Goal: Task Accomplishment & Management: Use online tool/utility

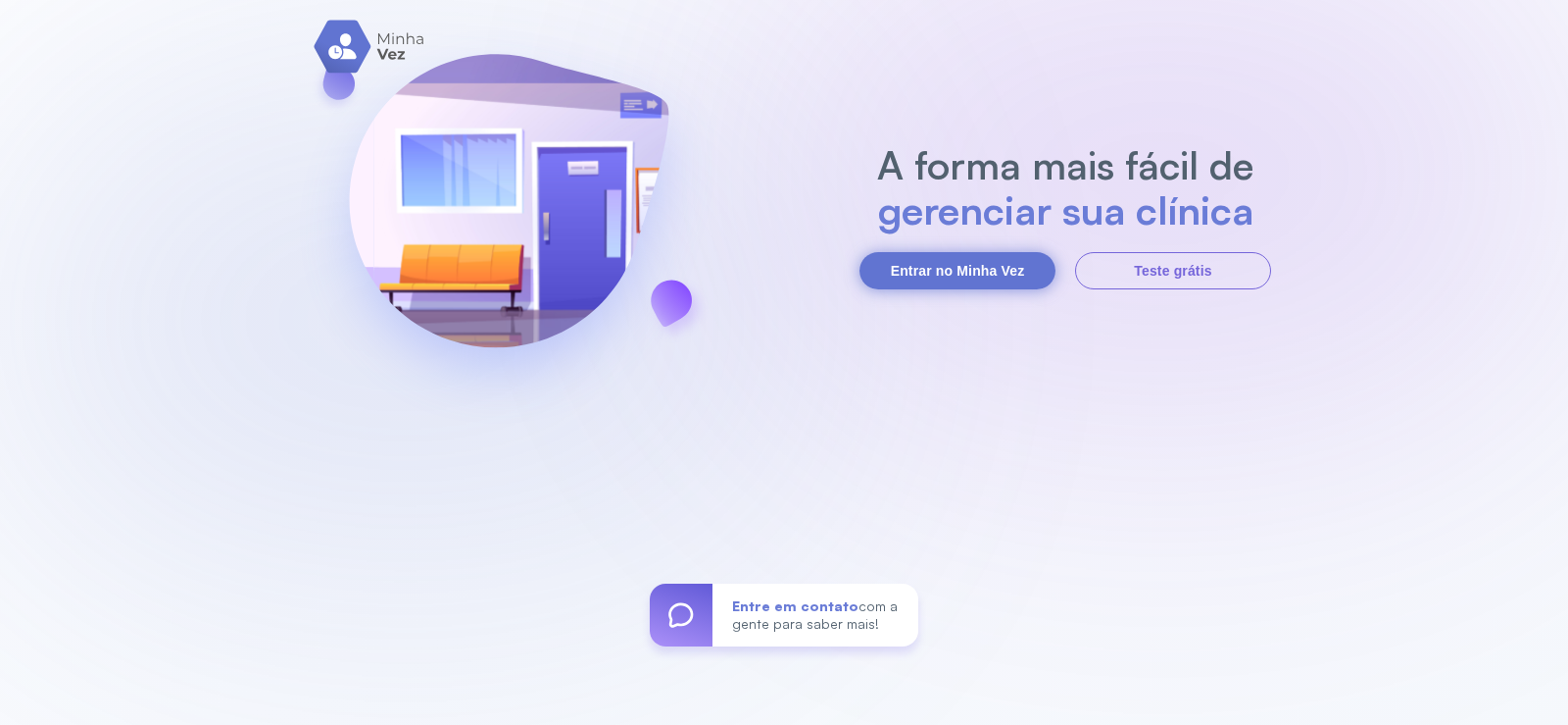
click at [910, 269] on button "Entrar no Minha Vez" at bounding box center [957, 270] width 196 height 38
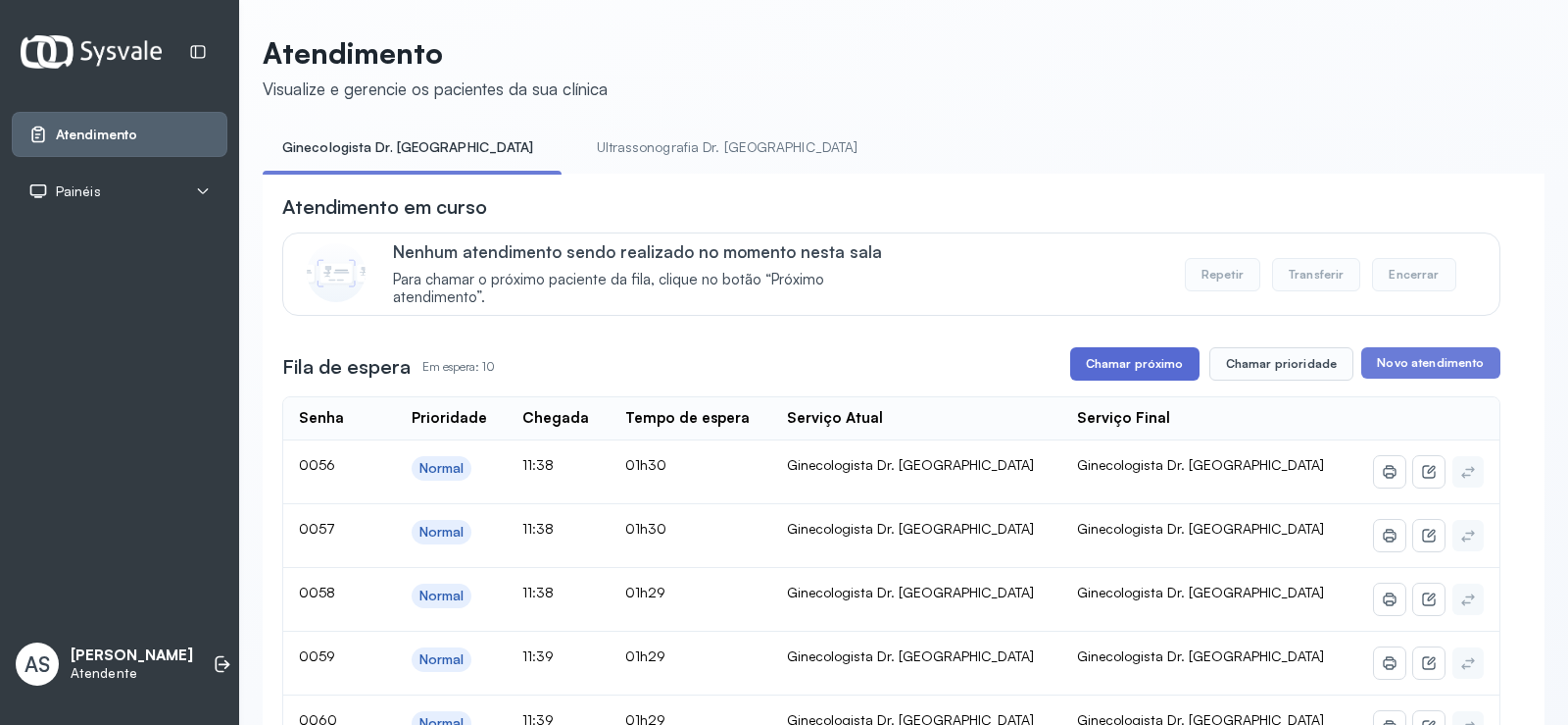
click at [1141, 366] on button "Chamar próximo" at bounding box center [1134, 364] width 130 height 34
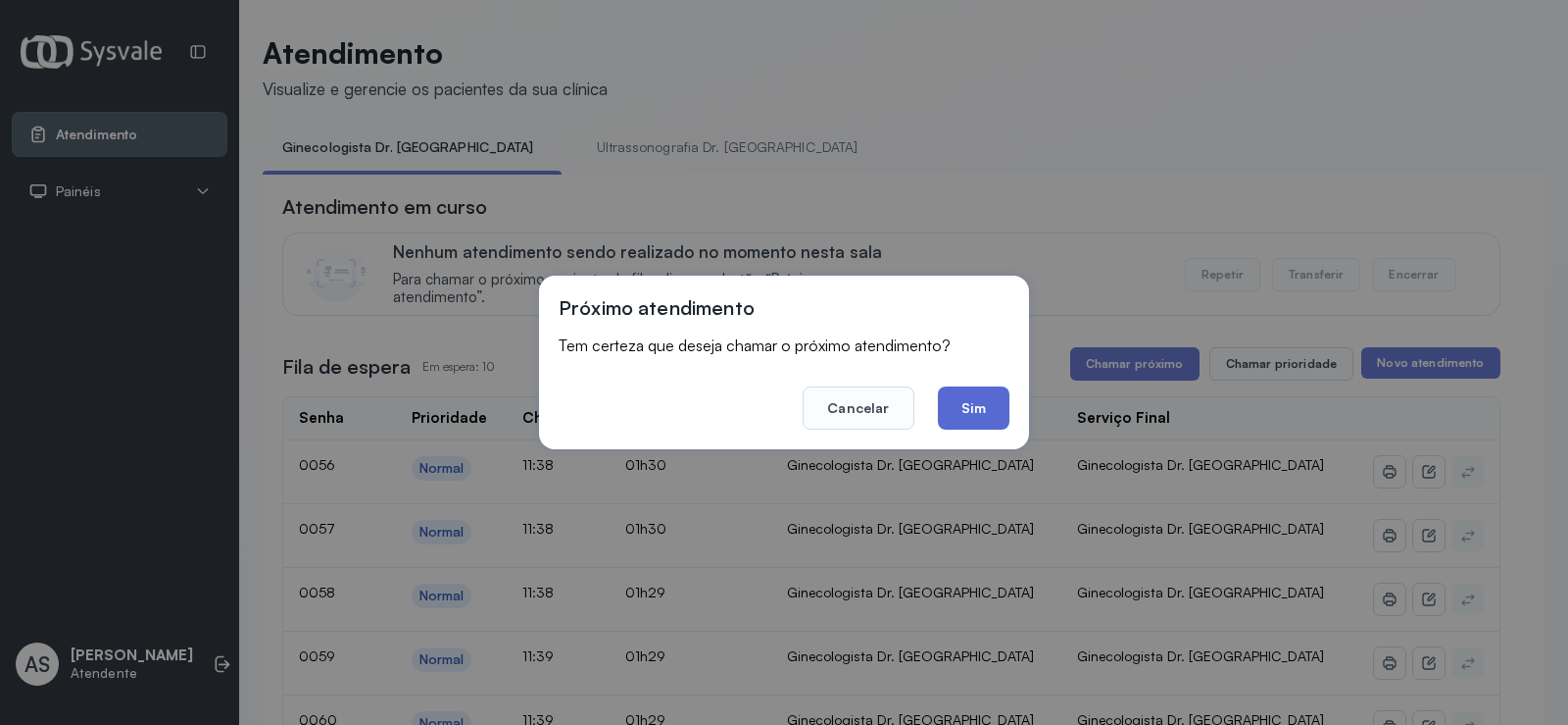
click at [976, 393] on button "Sim" at bounding box center [974, 408] width 71 height 44
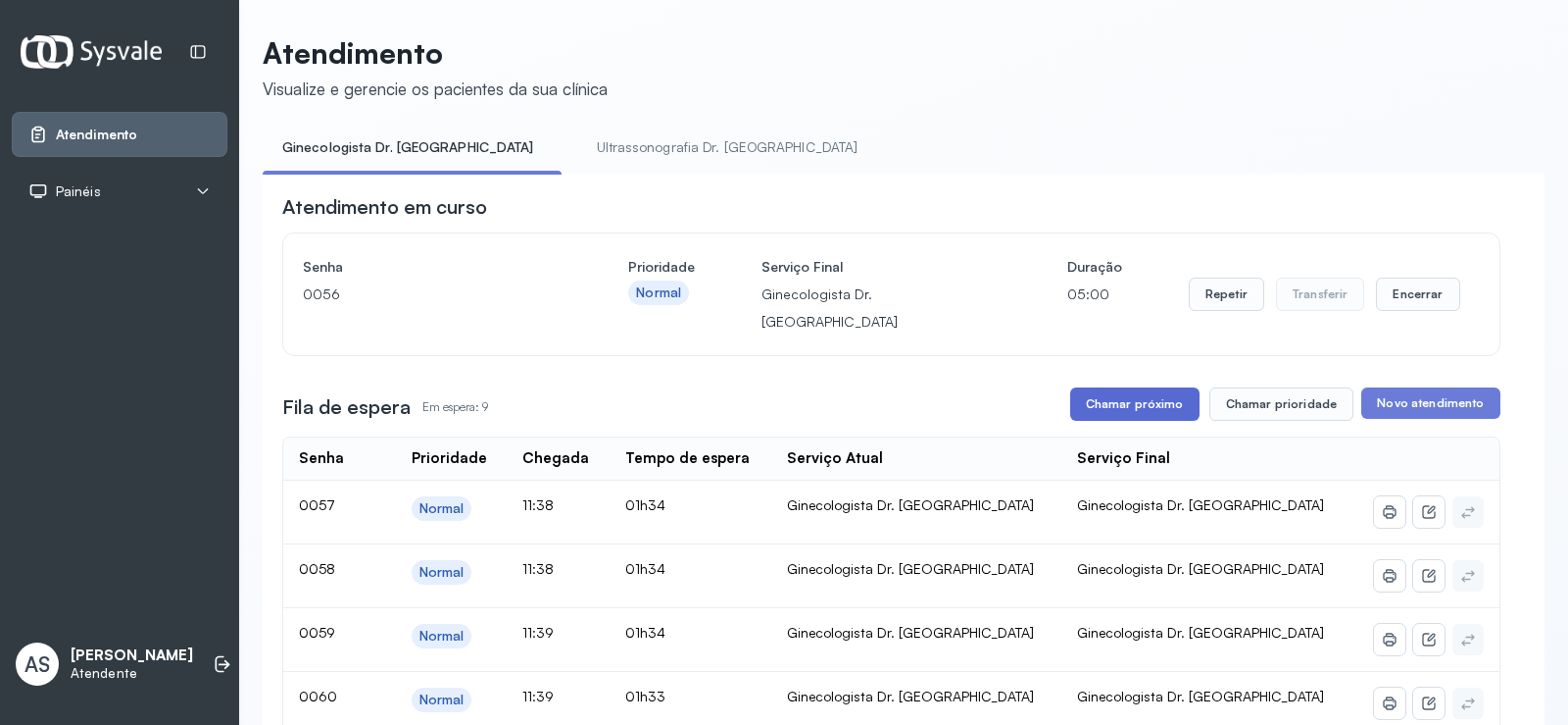
click at [1142, 387] on button "Chamar próximo" at bounding box center [1134, 404] width 130 height 34
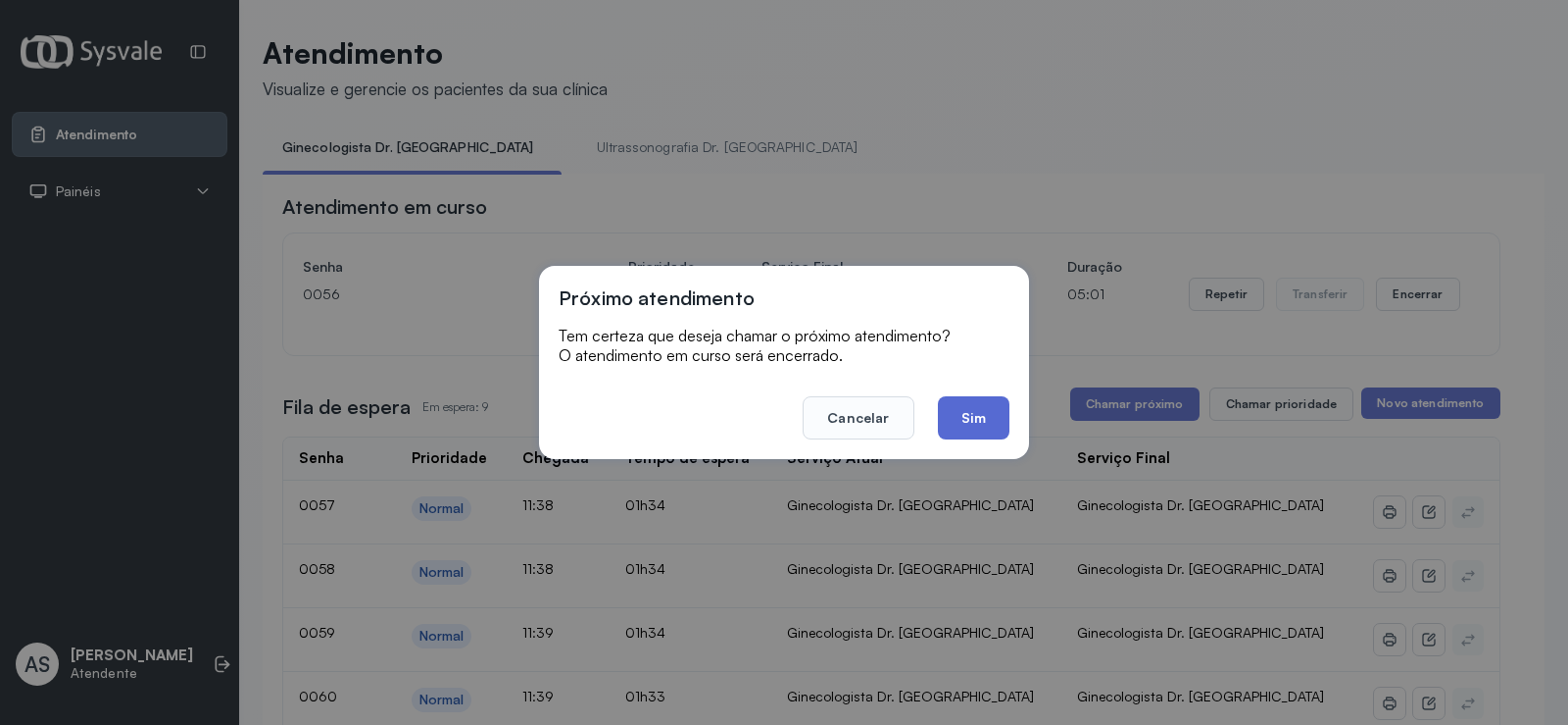
click at [963, 408] on button "Sim" at bounding box center [974, 418] width 71 height 44
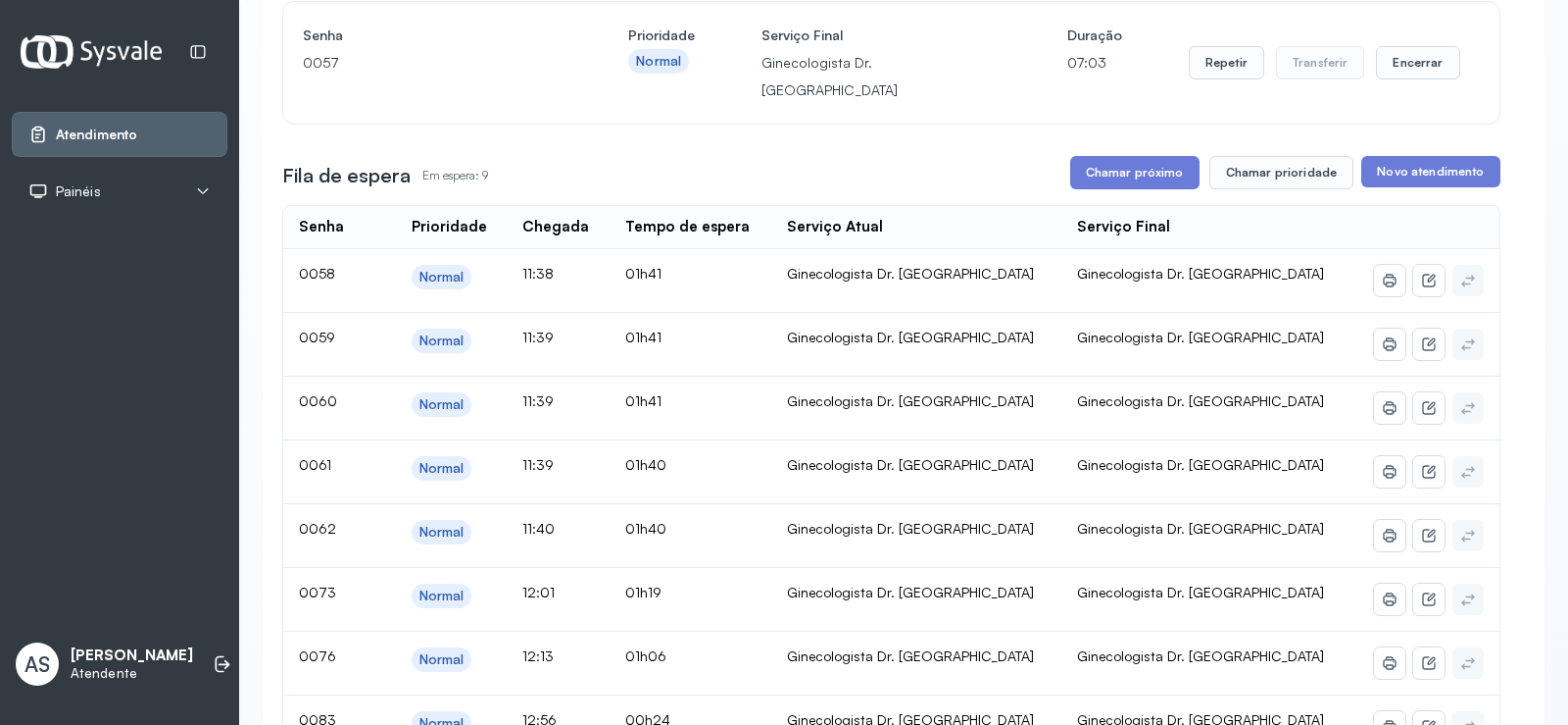
scroll to position [98, 0]
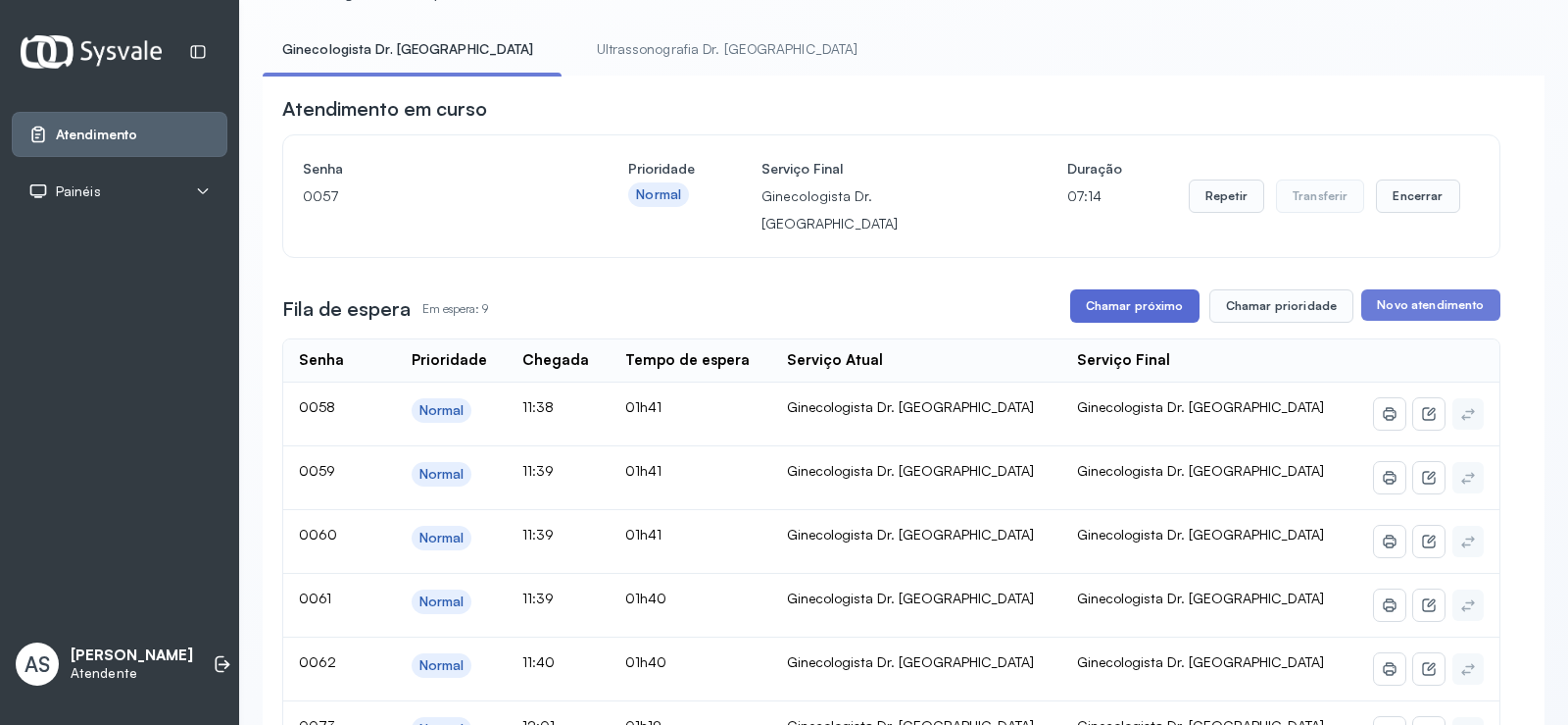
click at [1129, 289] on button "Chamar próximo" at bounding box center [1134, 306] width 130 height 34
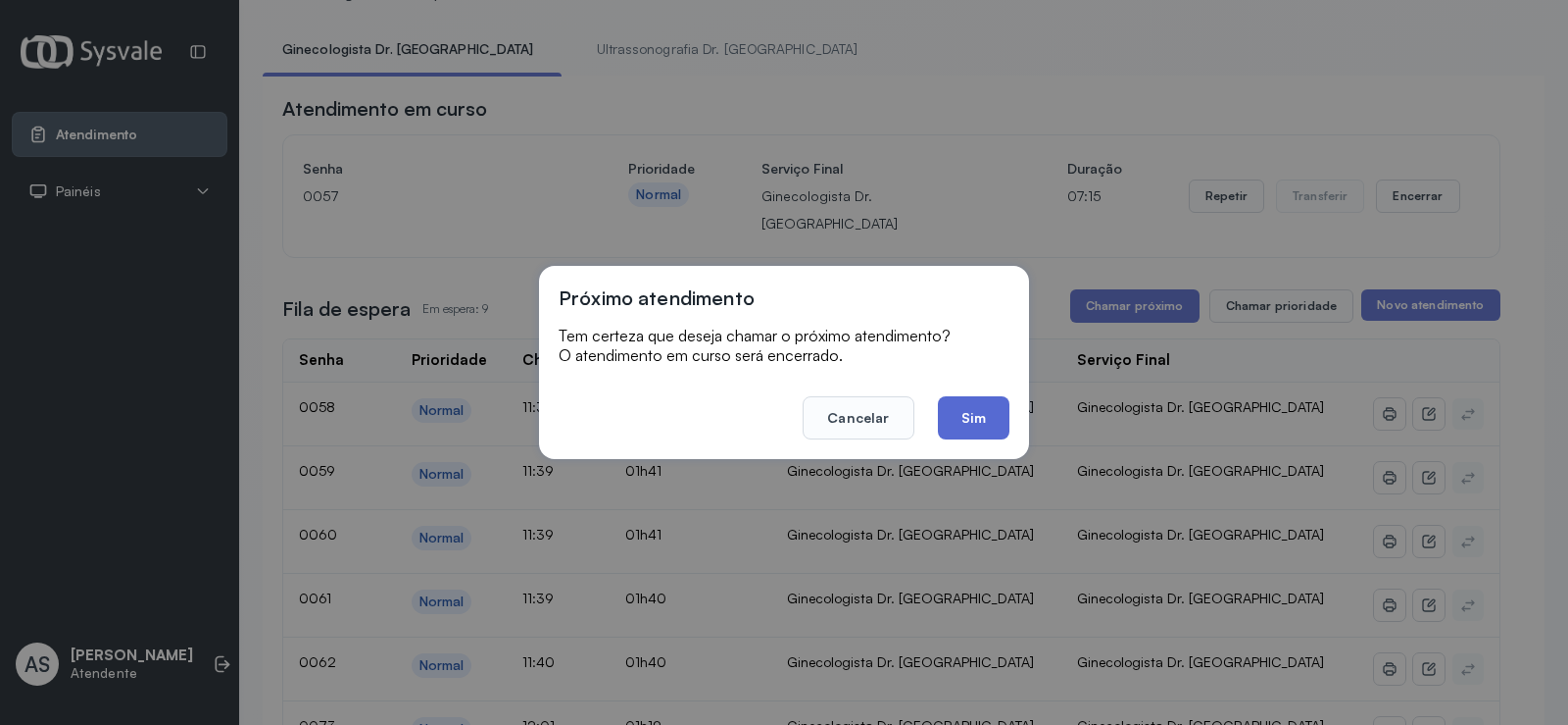
click at [975, 406] on button "Sim" at bounding box center [974, 418] width 71 height 44
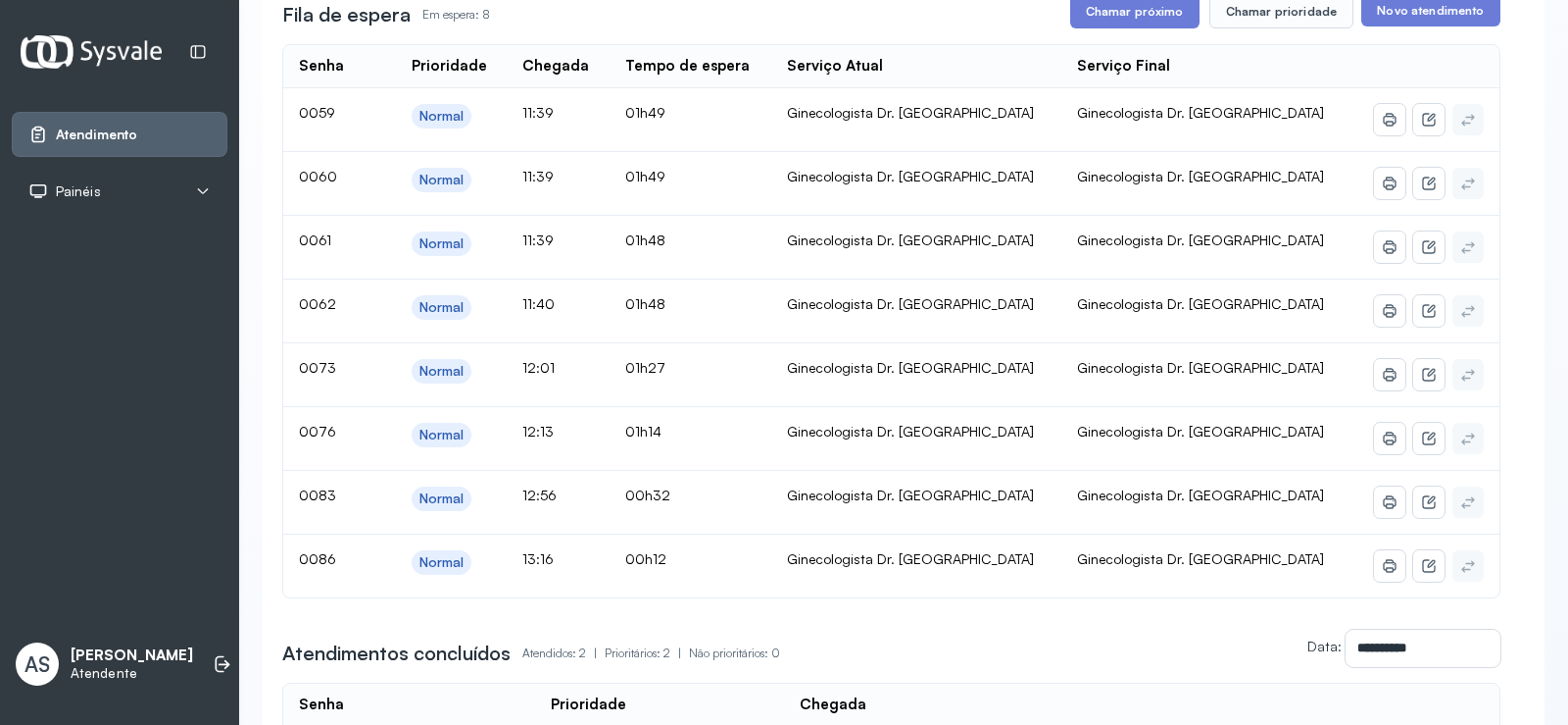
scroll to position [0, 0]
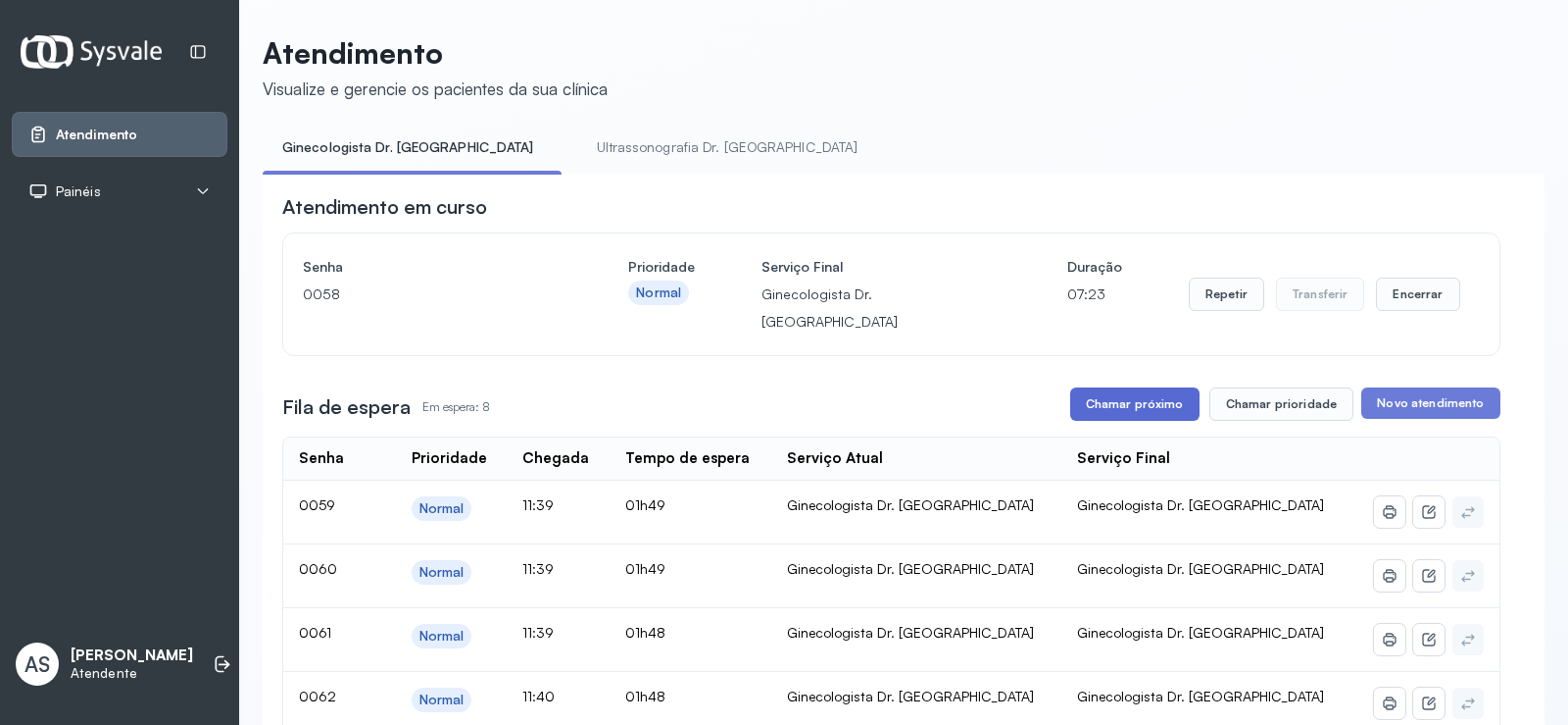
click at [1118, 388] on button "Chamar próximo" at bounding box center [1134, 404] width 130 height 34
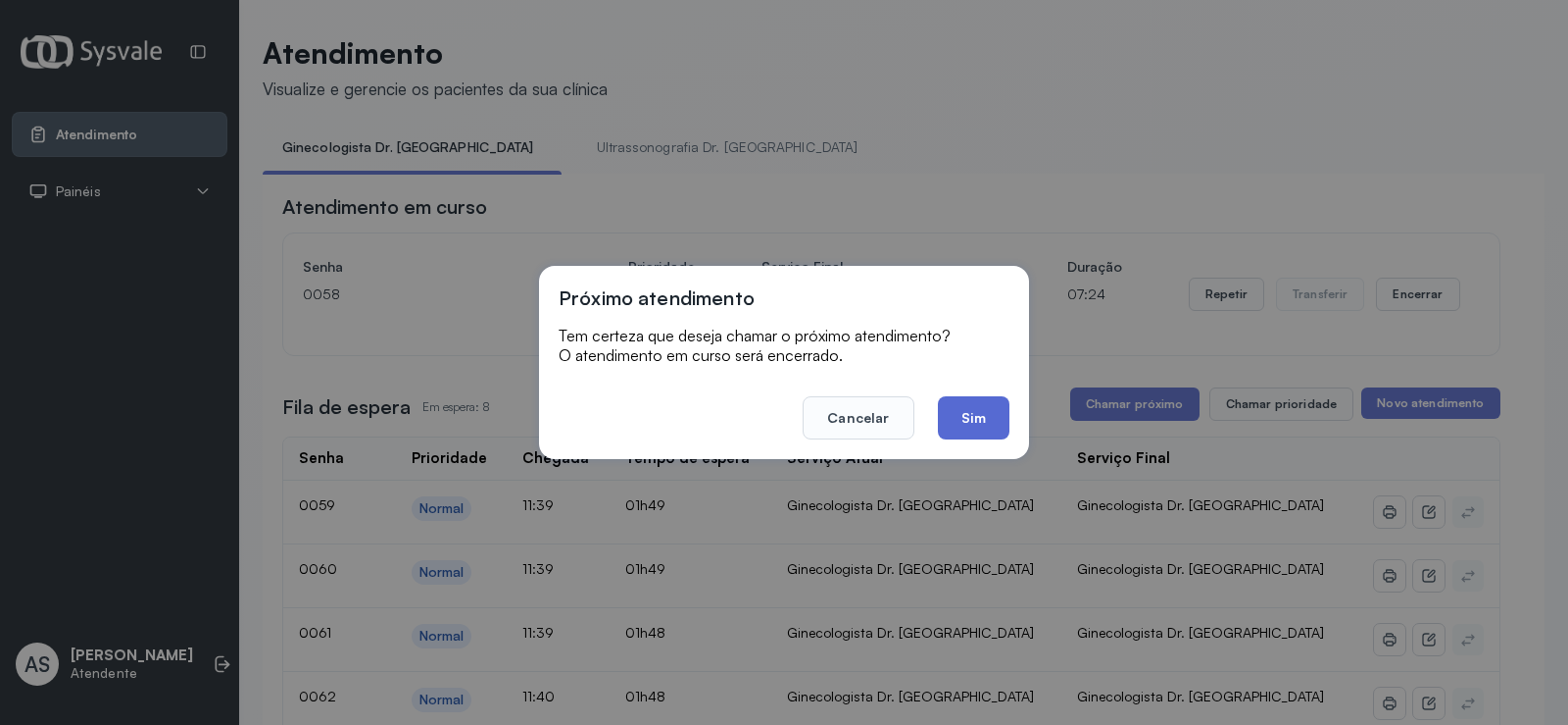
click at [988, 424] on button "Sim" at bounding box center [974, 418] width 71 height 44
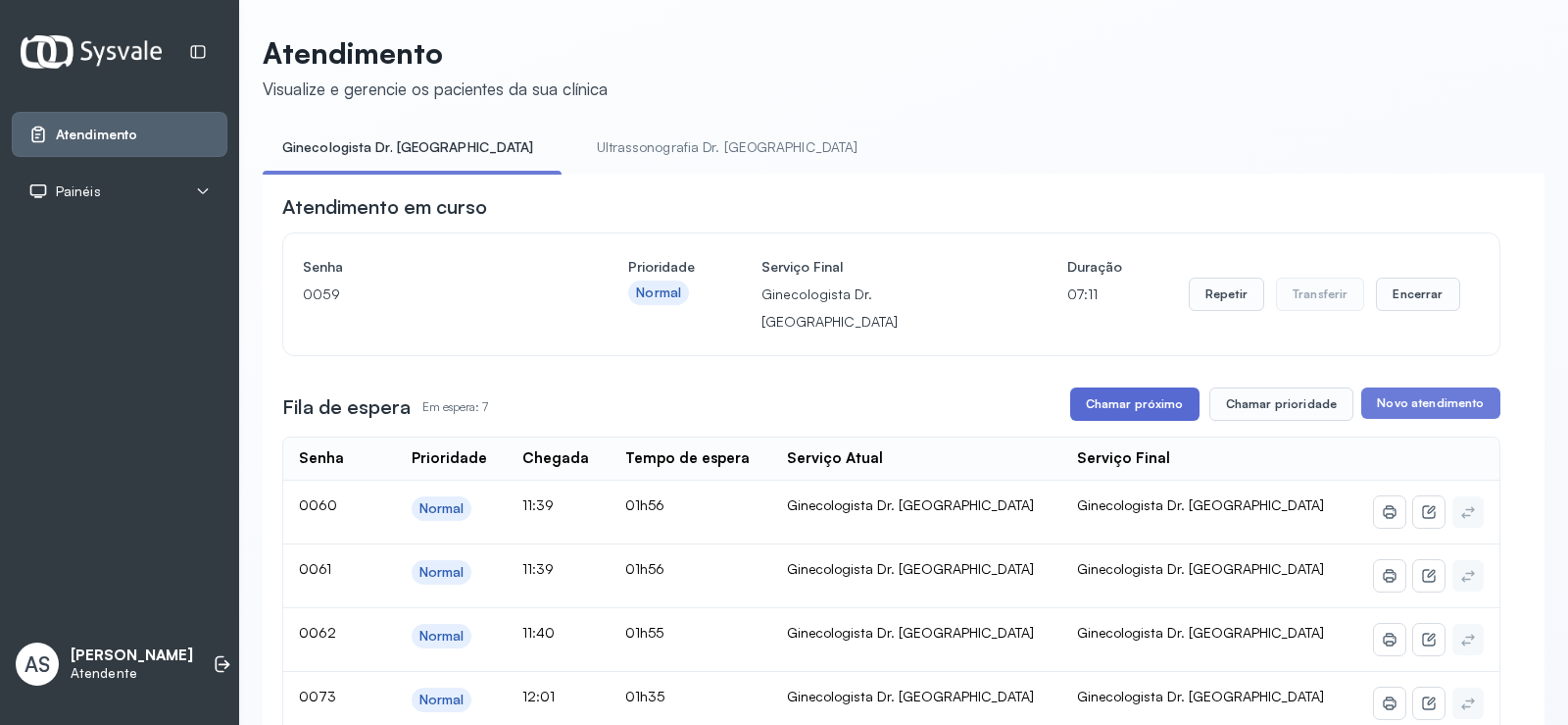
click at [1152, 387] on button "Chamar próximo" at bounding box center [1134, 404] width 130 height 34
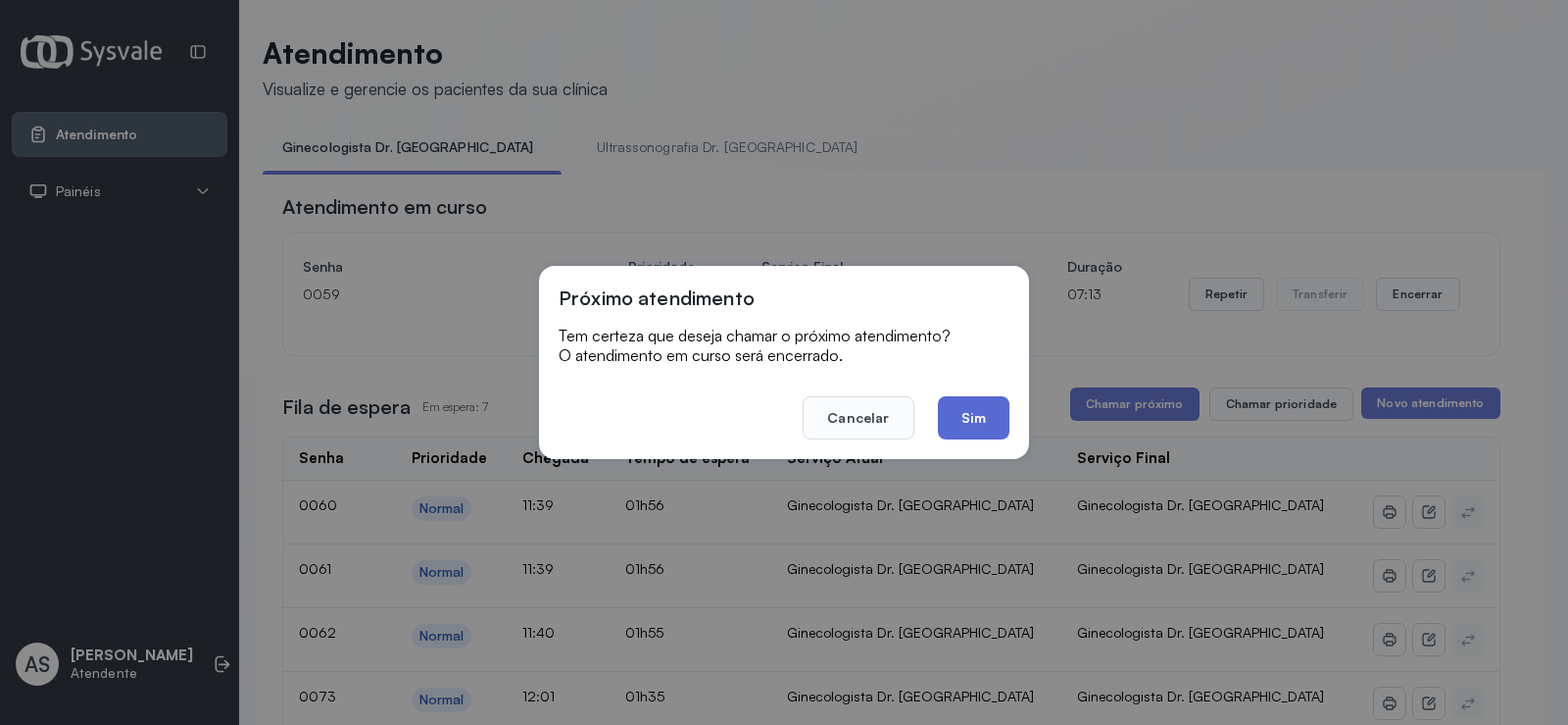
click at [976, 417] on button "Sim" at bounding box center [974, 418] width 71 height 44
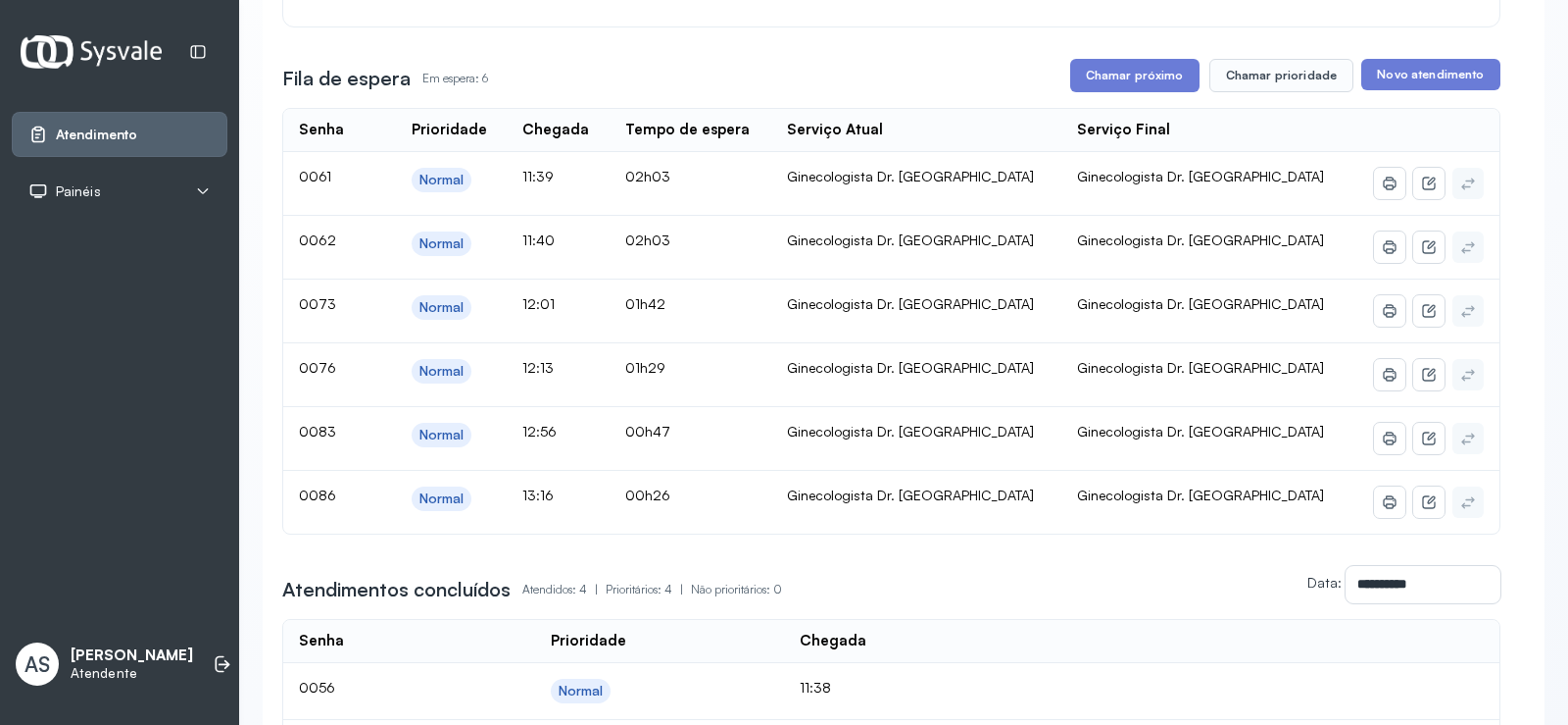
scroll to position [294, 0]
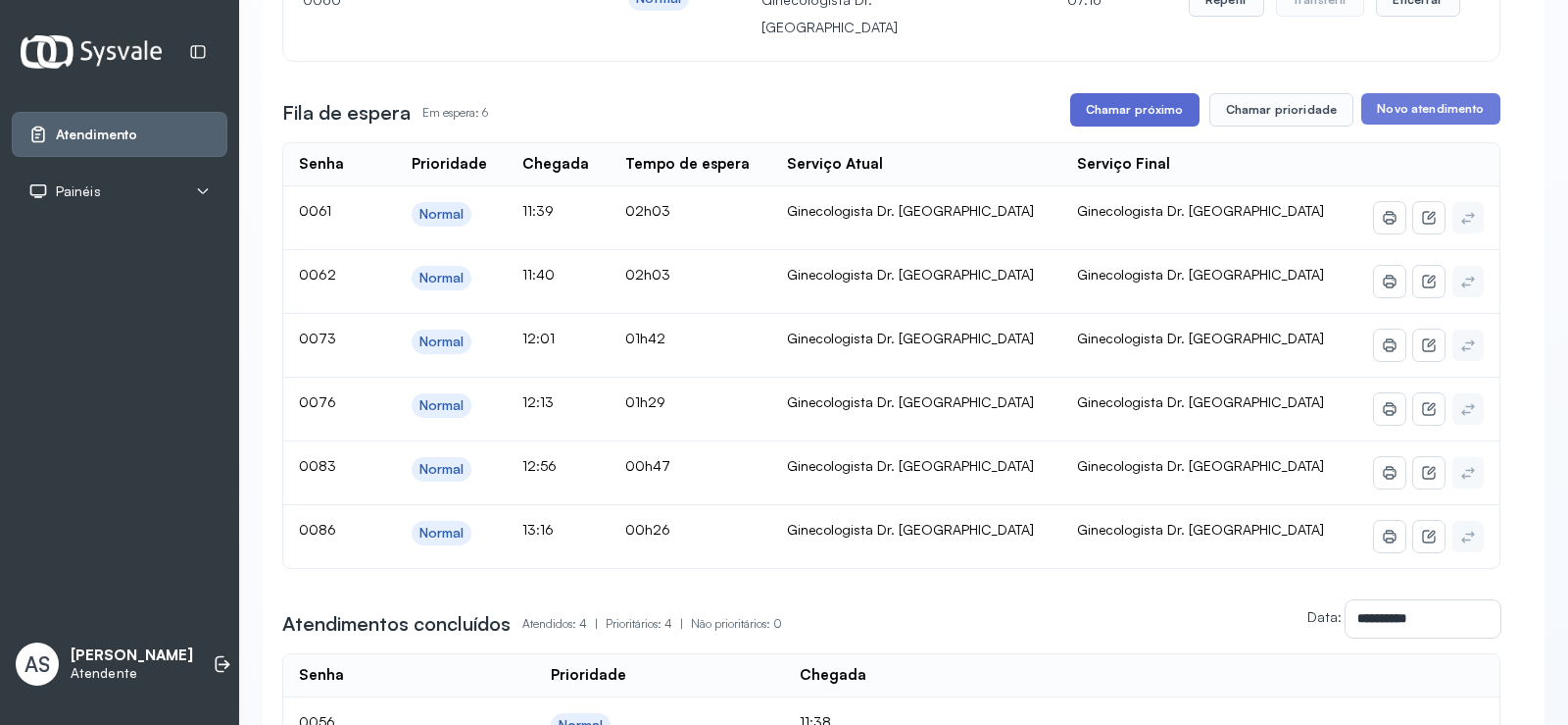
click at [1113, 93] on button "Chamar próximo" at bounding box center [1134, 110] width 130 height 34
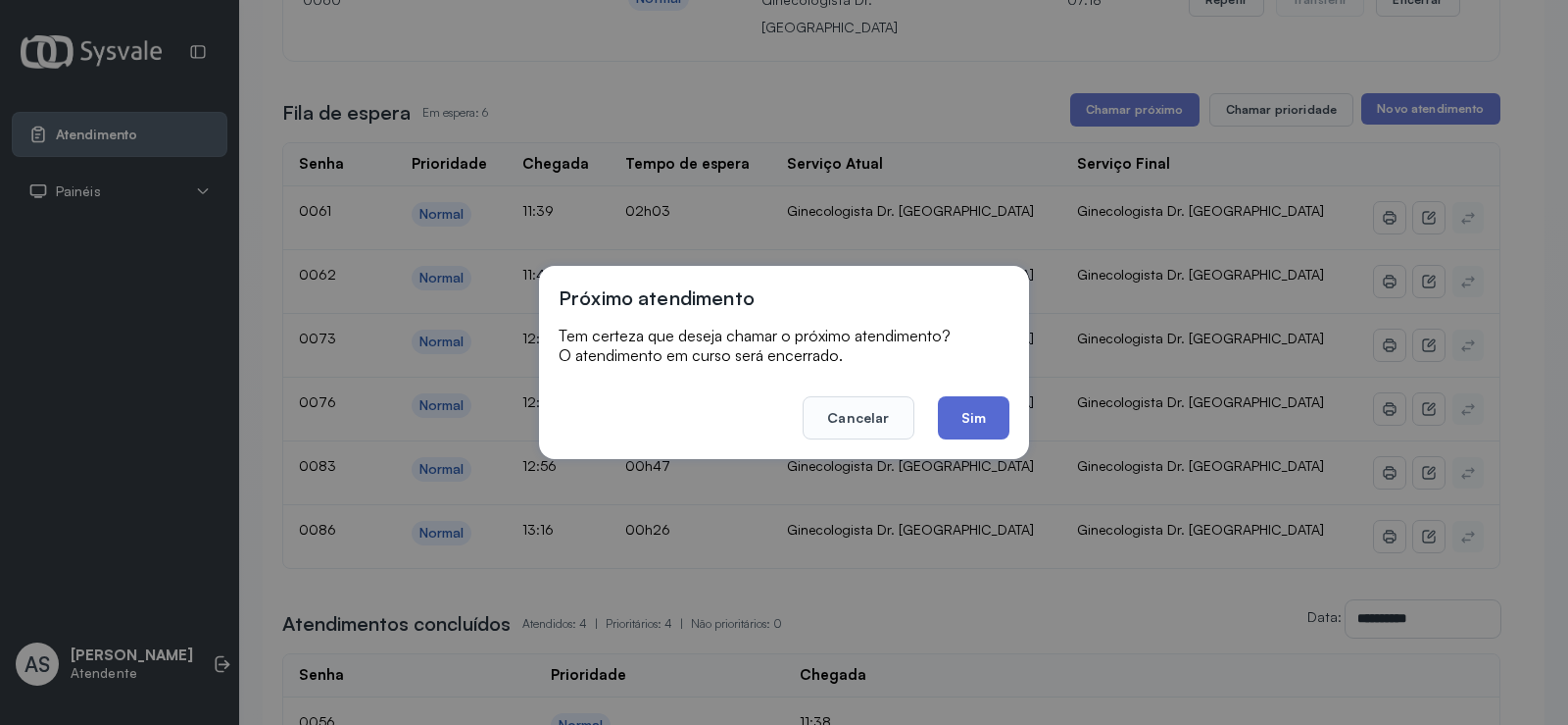
click at [987, 412] on button "Sim" at bounding box center [974, 418] width 71 height 44
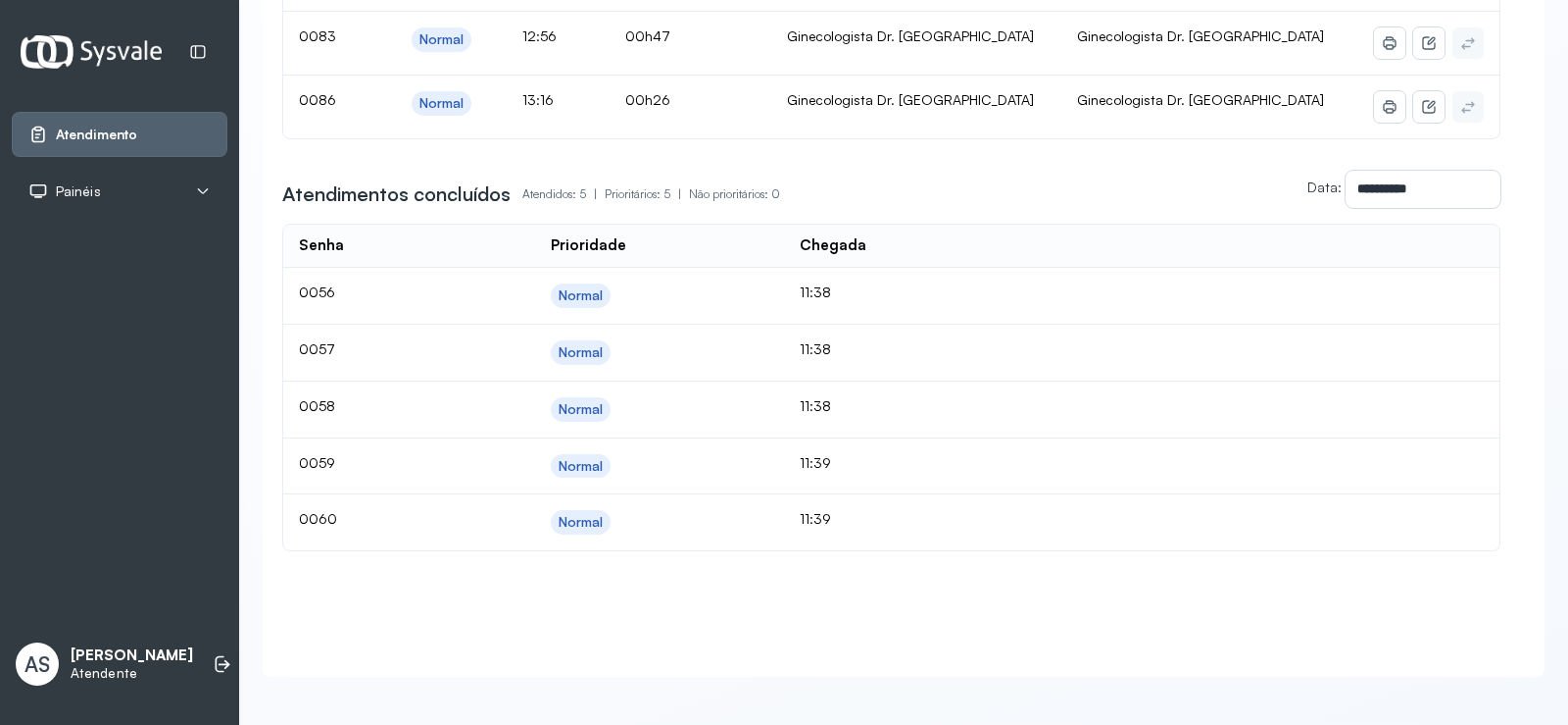
scroll to position [169, 0]
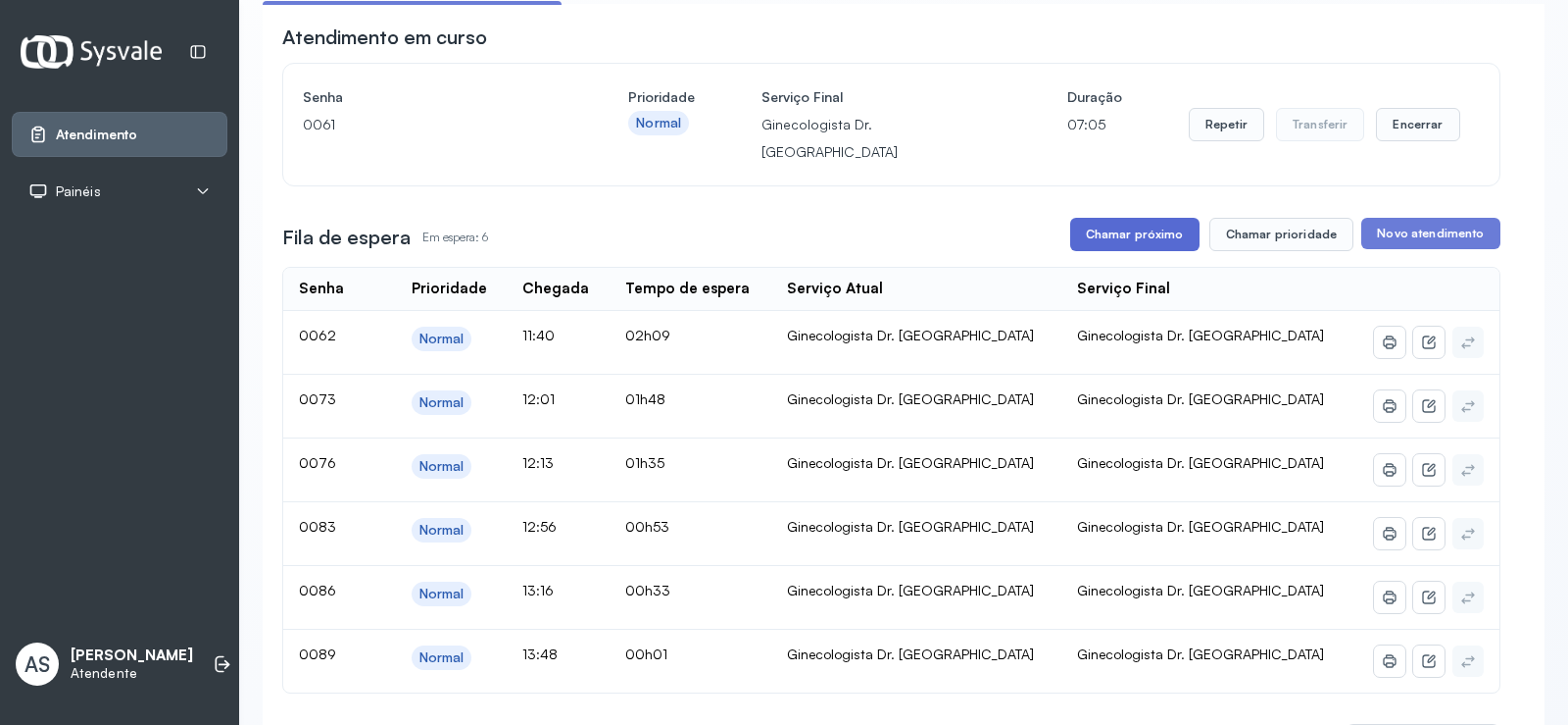
click at [1112, 218] on button "Chamar próximo" at bounding box center [1134, 235] width 130 height 34
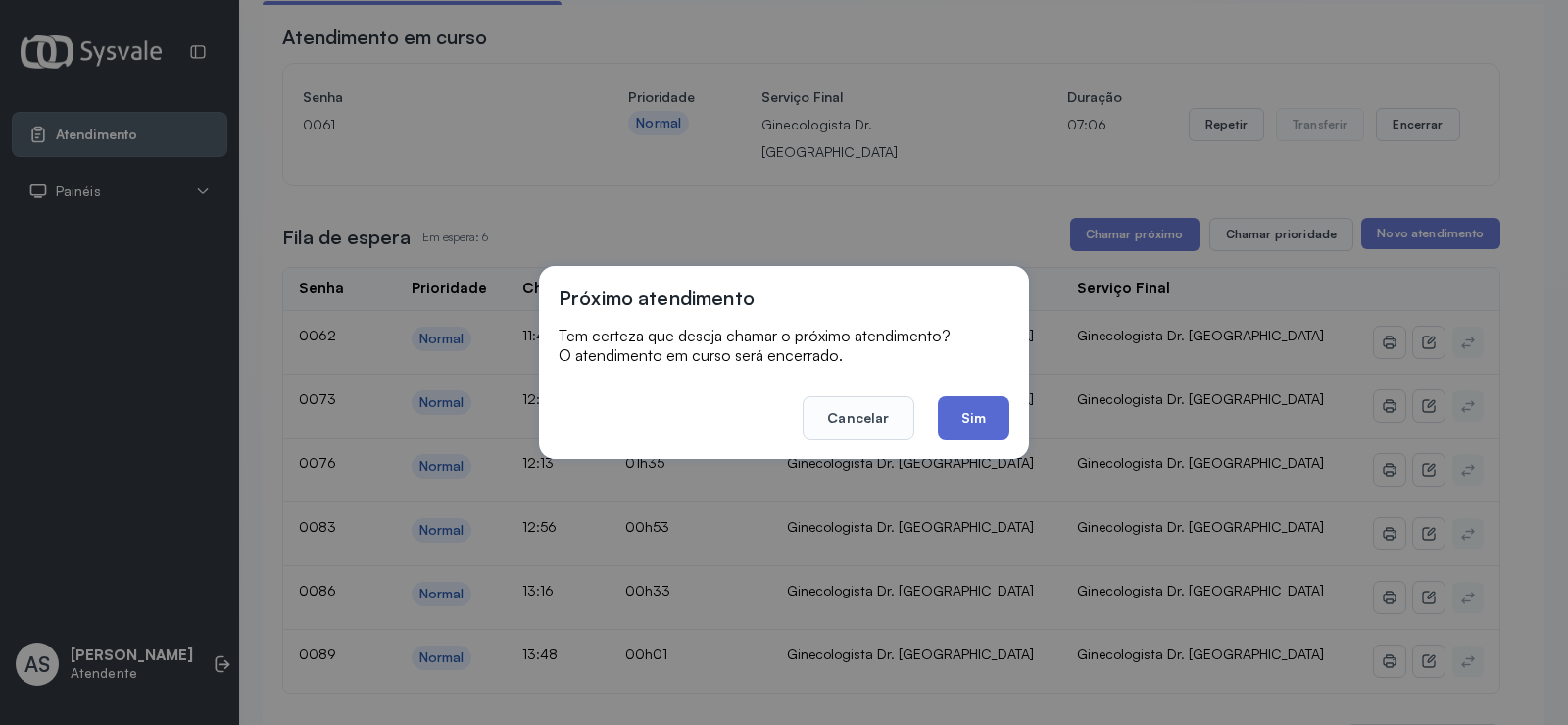
click at [966, 411] on button "Sim" at bounding box center [974, 418] width 71 height 44
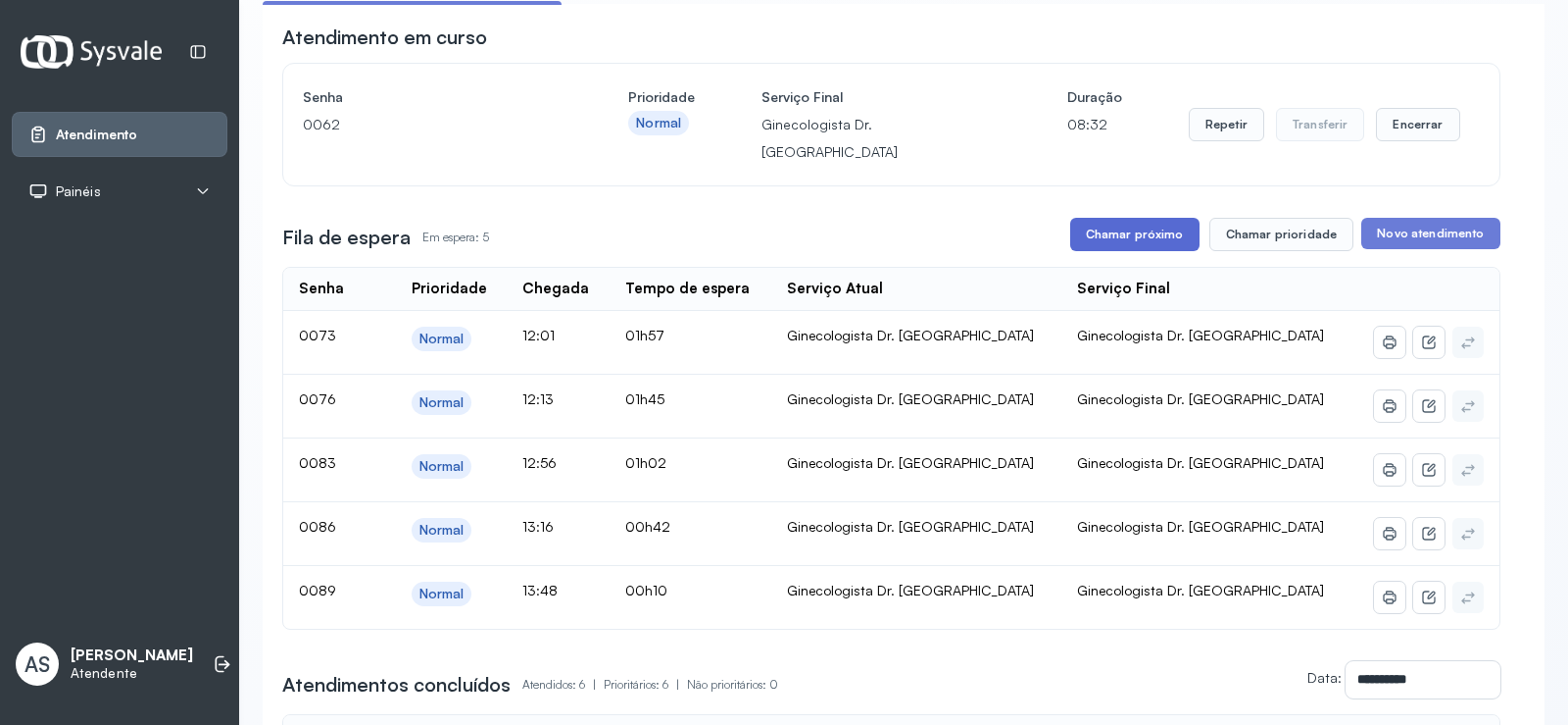
click at [1132, 218] on button "Chamar próximo" at bounding box center [1134, 235] width 130 height 34
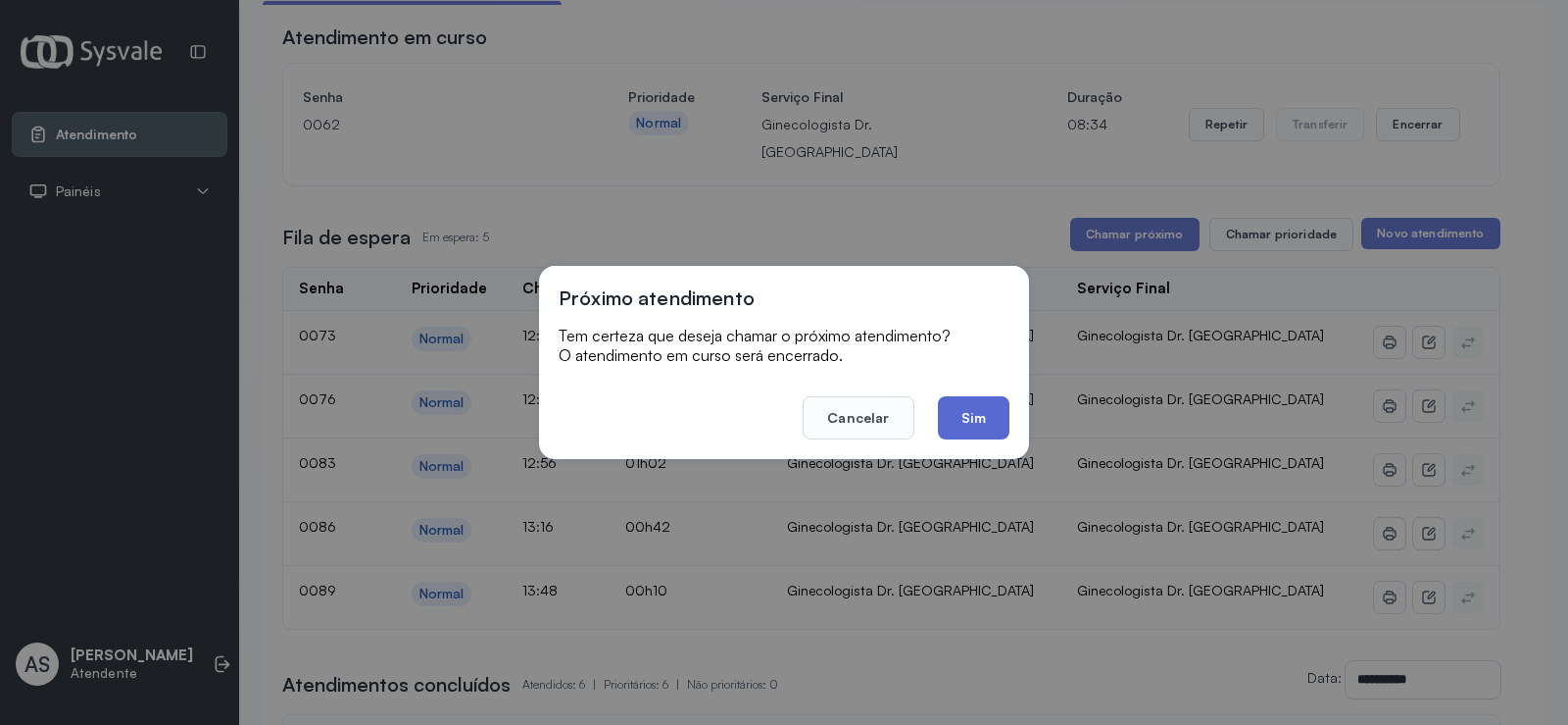
click at [978, 421] on button "Sim" at bounding box center [974, 418] width 71 height 44
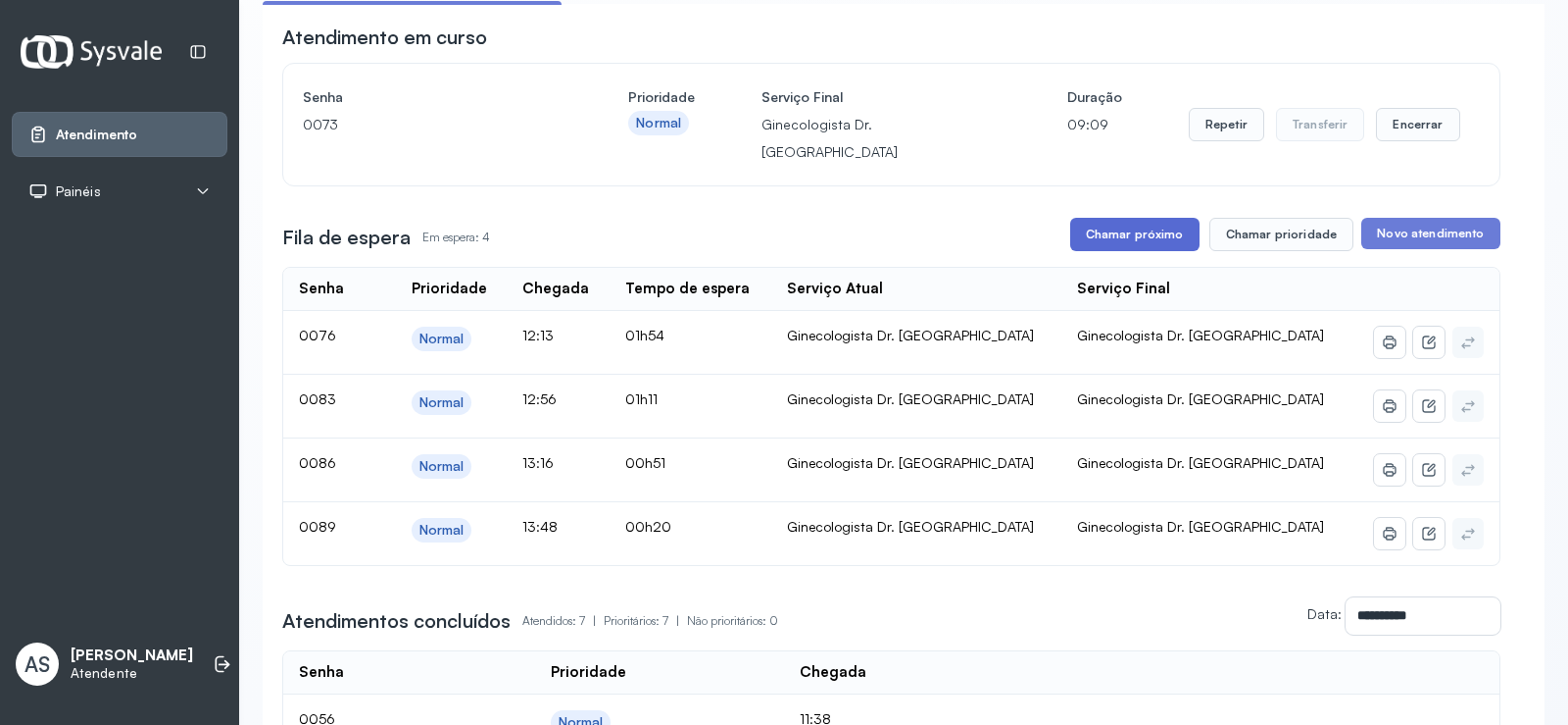
click at [1132, 218] on button "Chamar próximo" at bounding box center [1134, 235] width 130 height 34
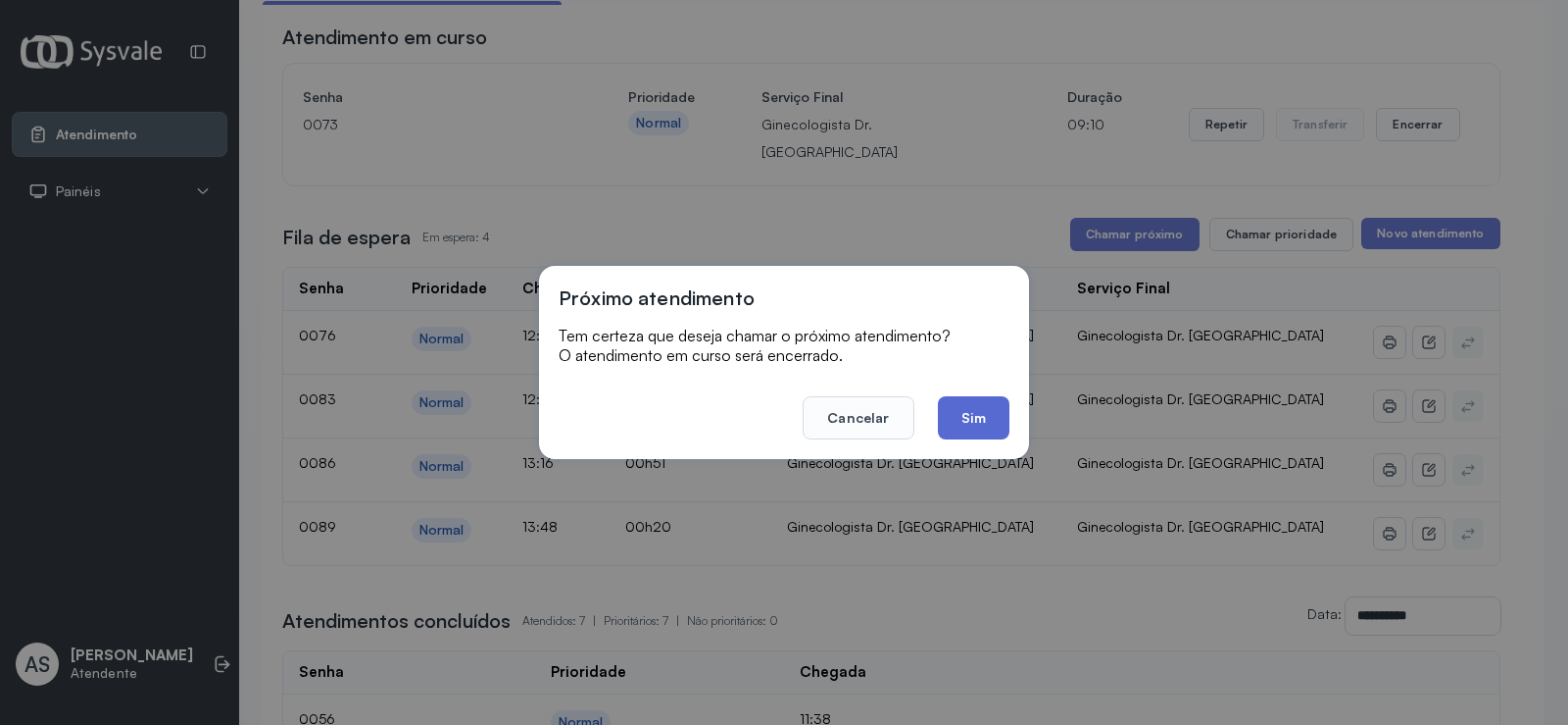
click at [988, 400] on button "Sim" at bounding box center [974, 418] width 71 height 44
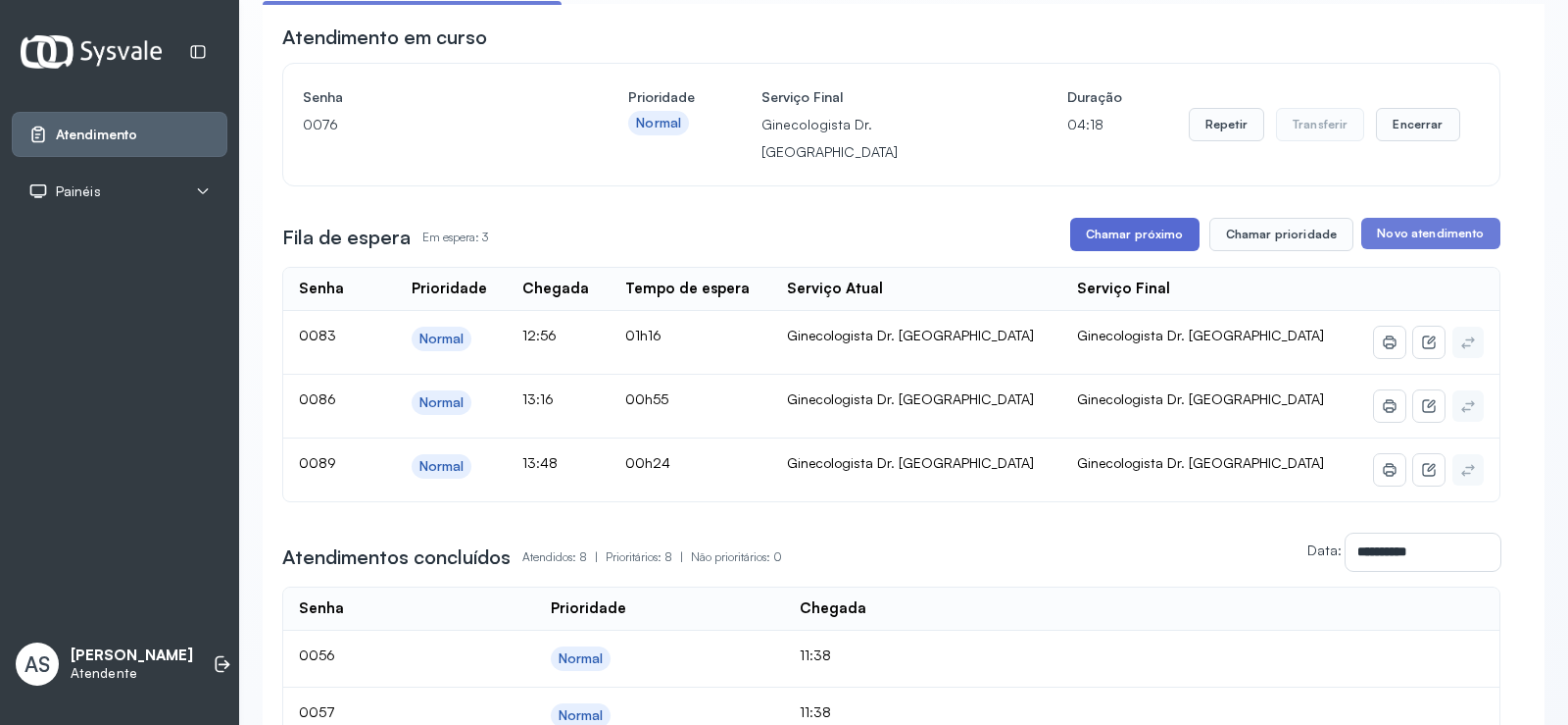
click at [1110, 218] on button "Chamar próximo" at bounding box center [1134, 235] width 130 height 34
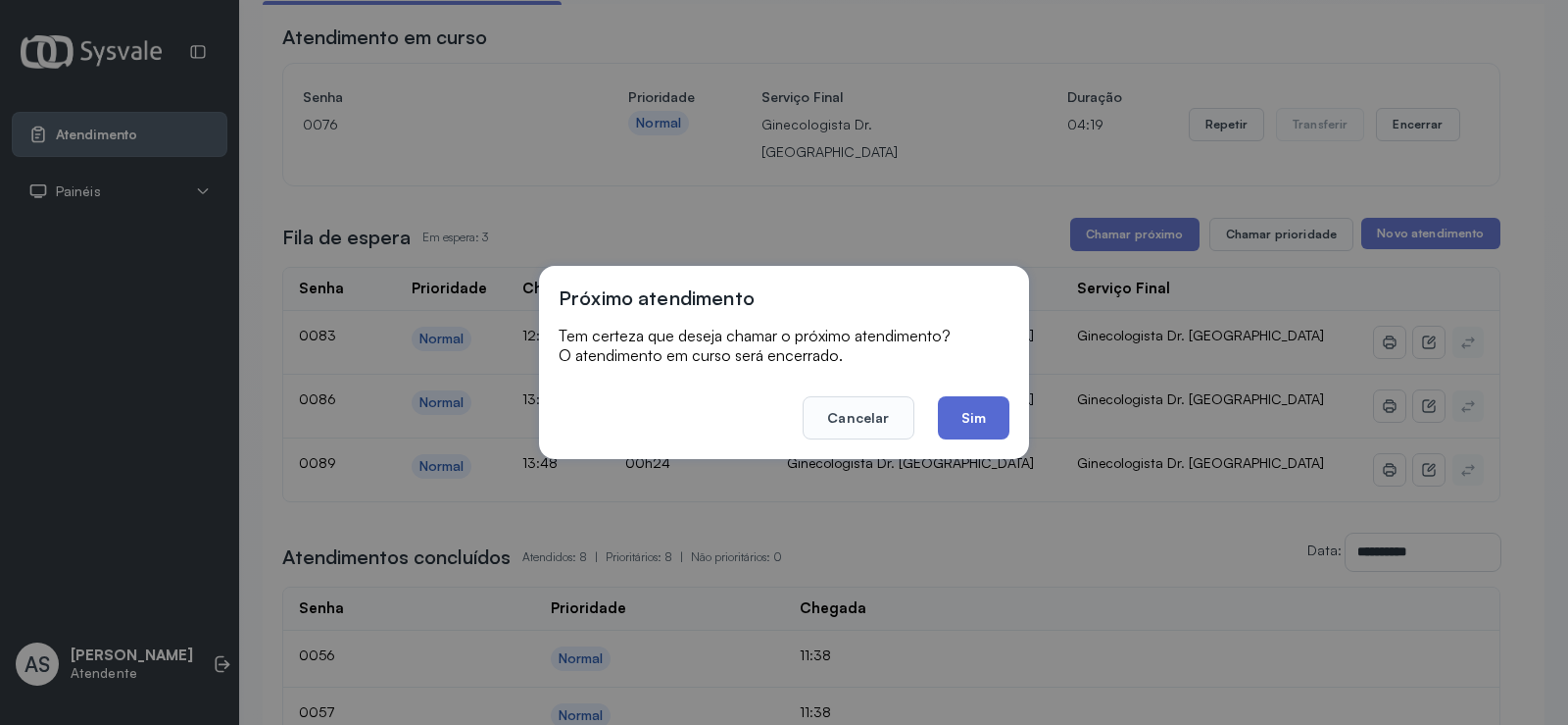
click at [969, 414] on button "Sim" at bounding box center [974, 418] width 71 height 44
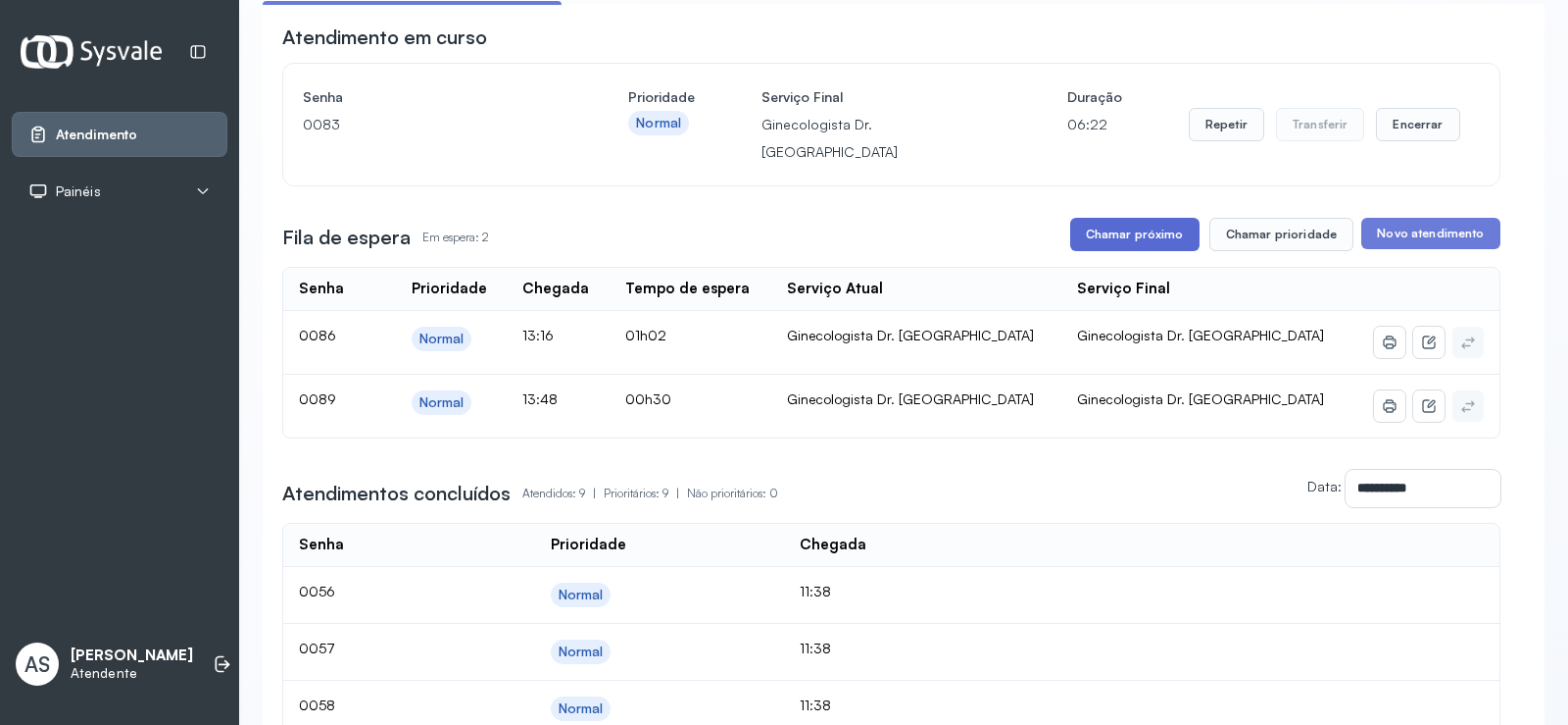
click at [1148, 218] on button "Chamar próximo" at bounding box center [1134, 235] width 130 height 34
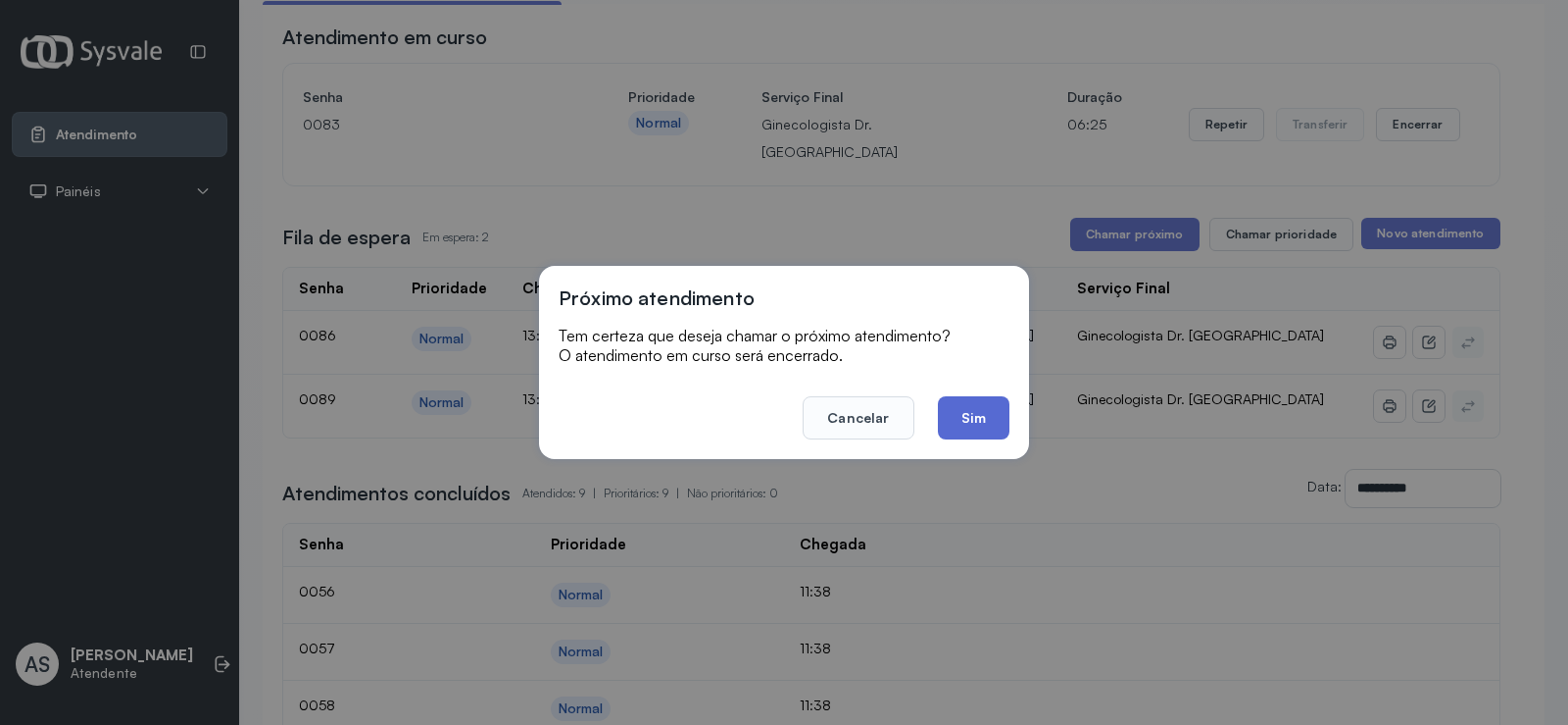
click at [975, 418] on button "Sim" at bounding box center [974, 418] width 71 height 44
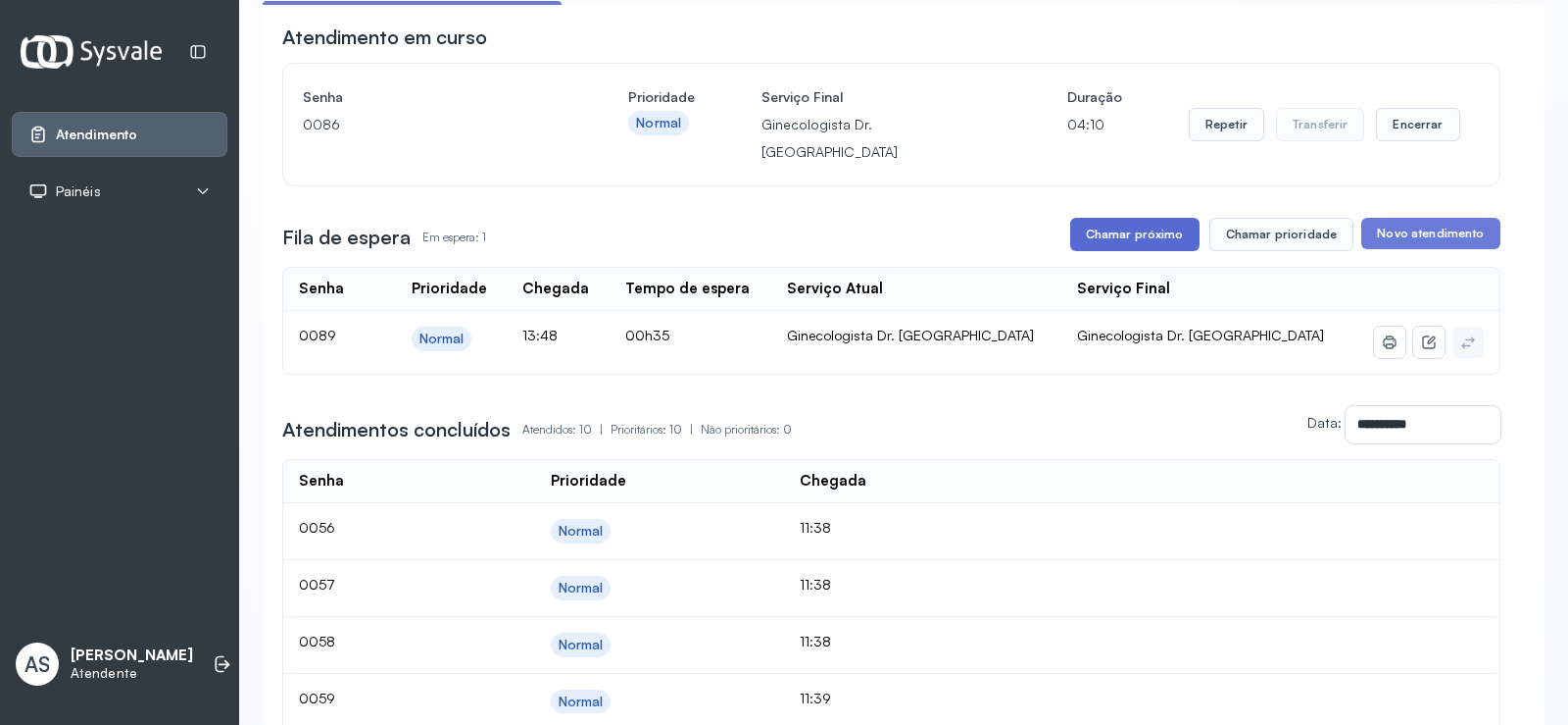
click at [1107, 218] on button "Chamar próximo" at bounding box center [1134, 235] width 130 height 34
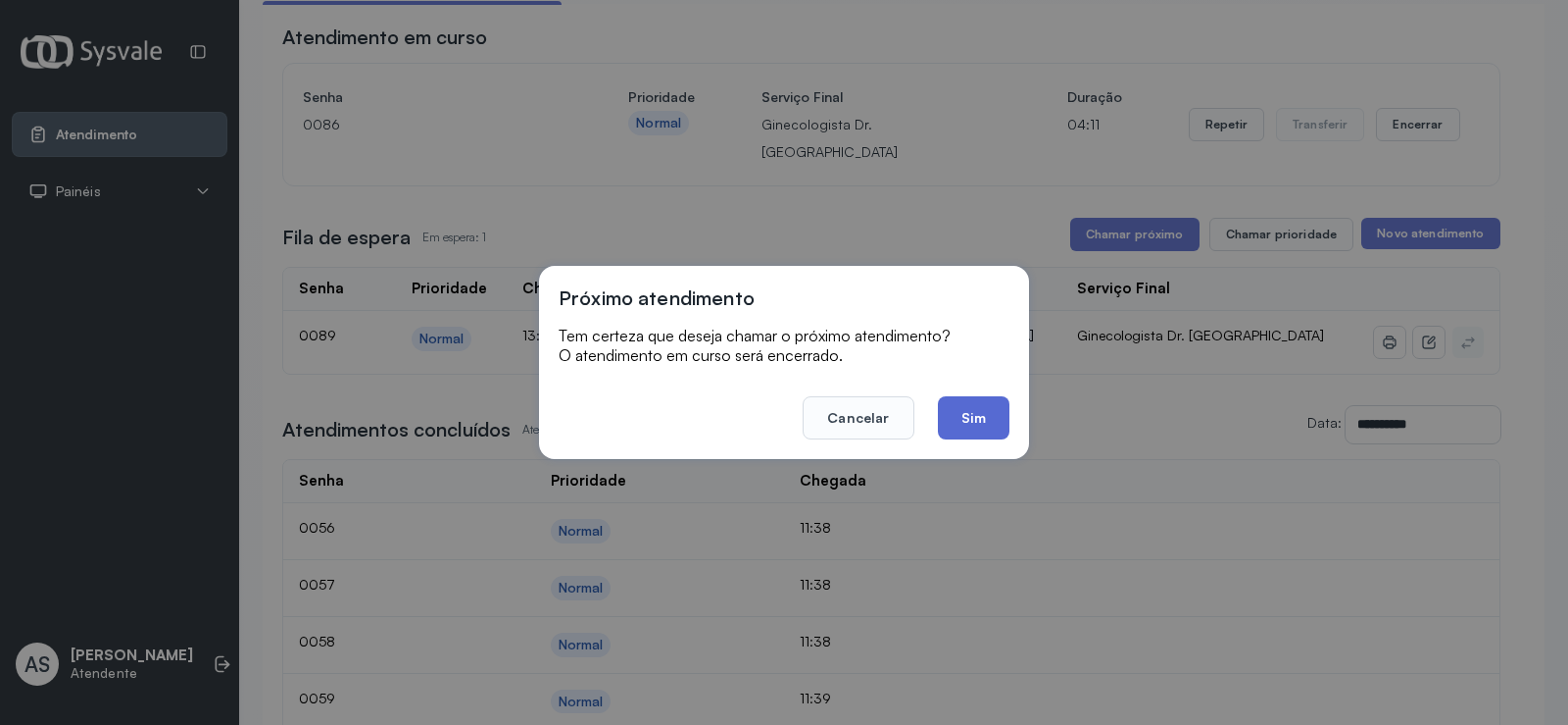
click at [975, 416] on button "Sim" at bounding box center [974, 418] width 71 height 44
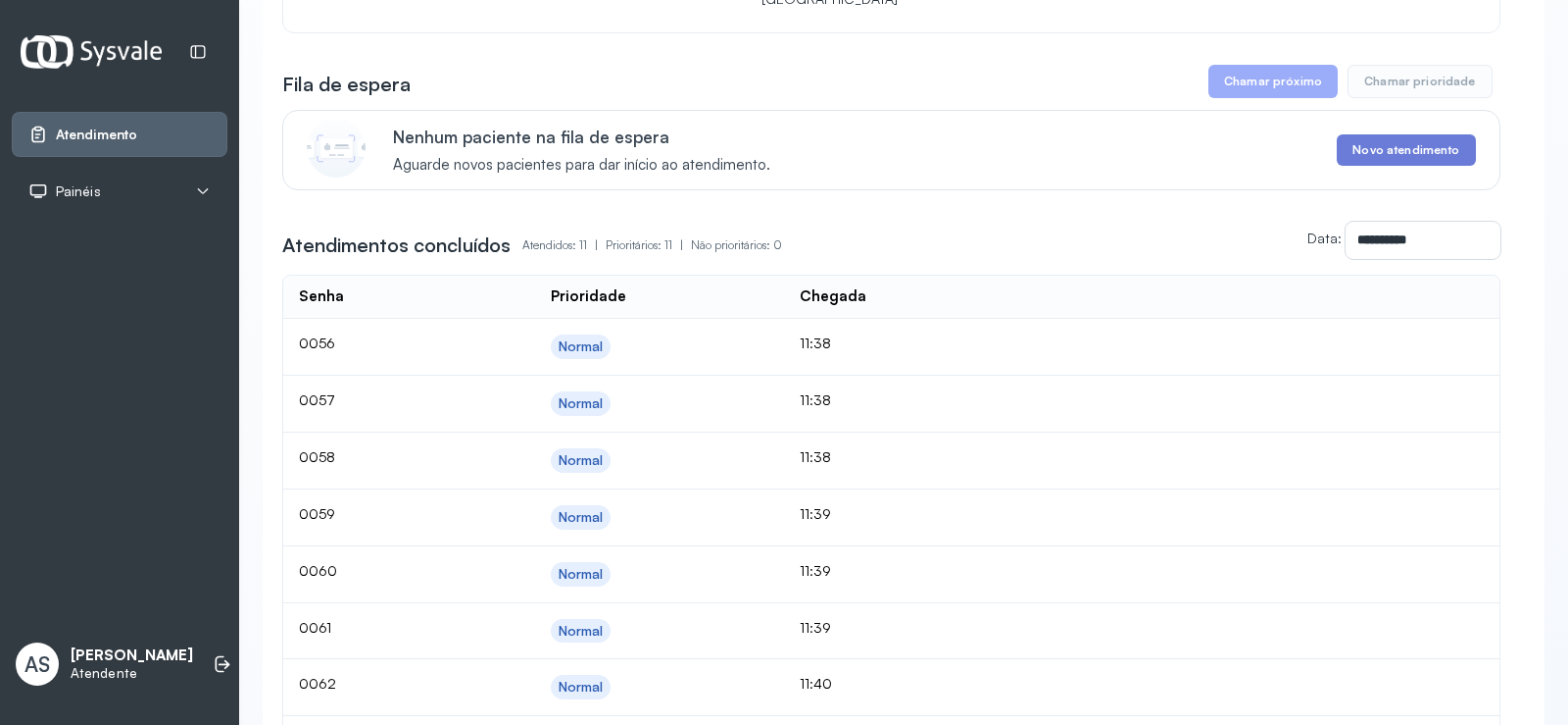
scroll to position [225, 0]
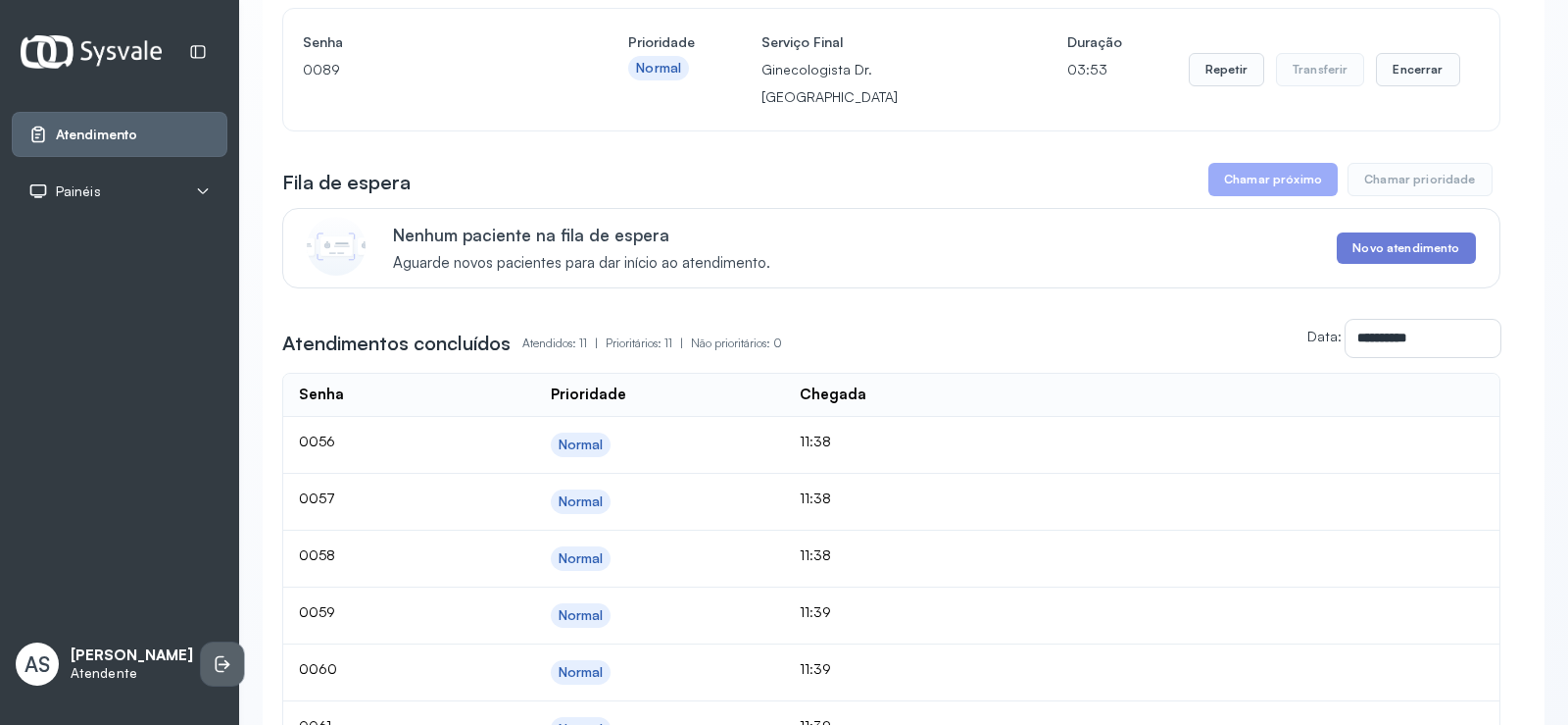
click at [213, 654] on icon at bounding box center [223, 664] width 20 height 20
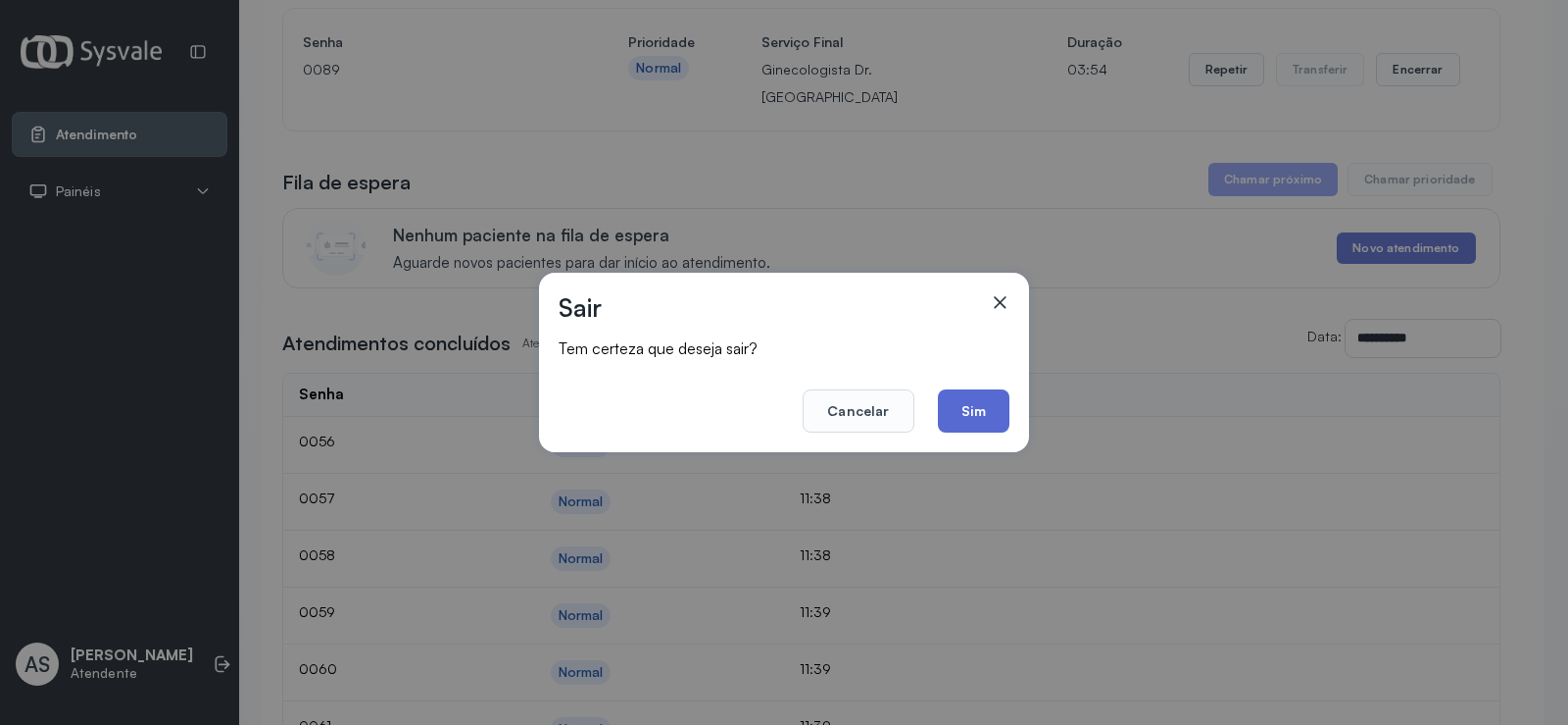
click at [968, 398] on button "Sim" at bounding box center [974, 411] width 71 height 44
